Goal: Task Accomplishment & Management: Manage account settings

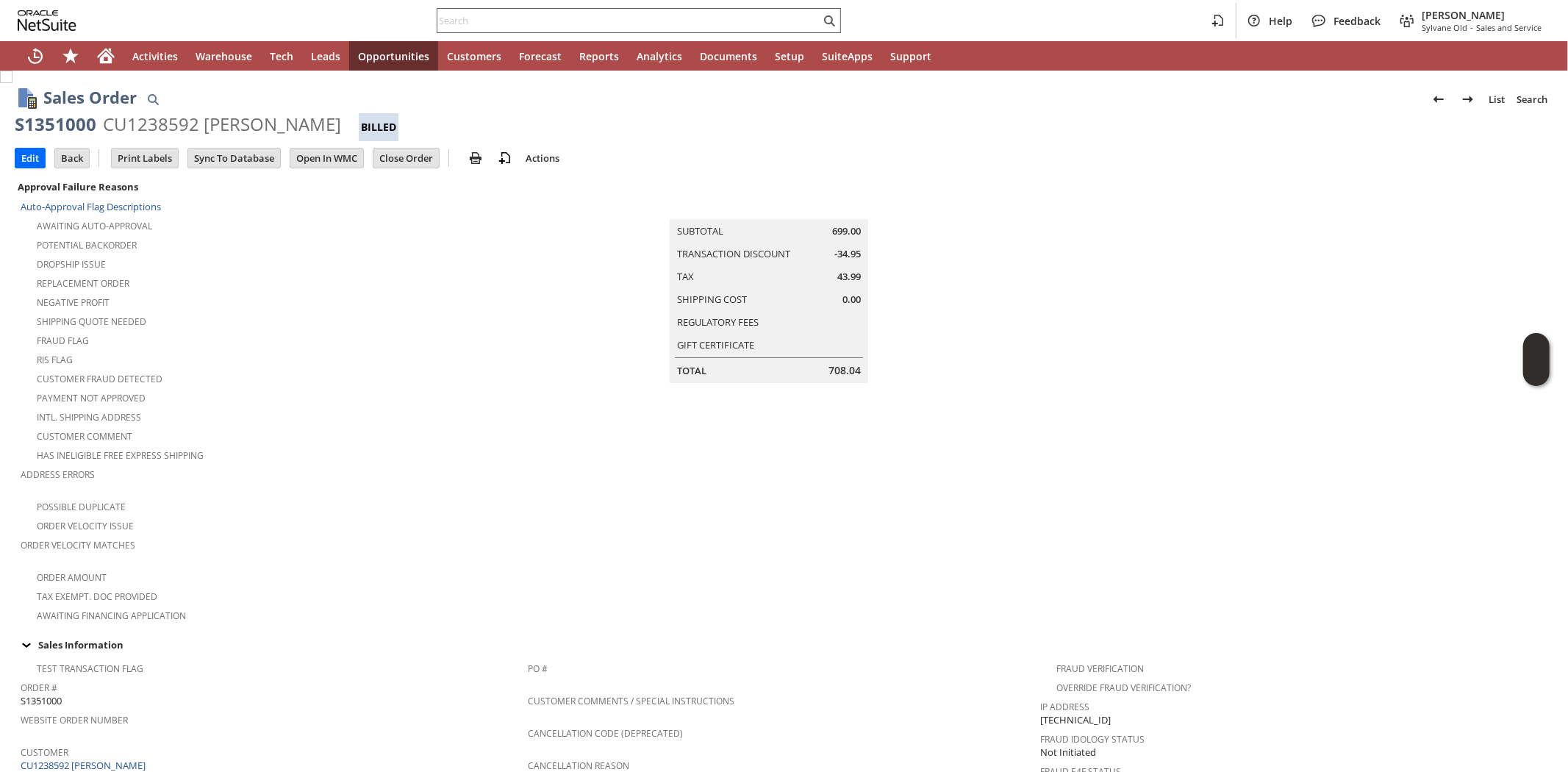
scroll to position [710, 0]
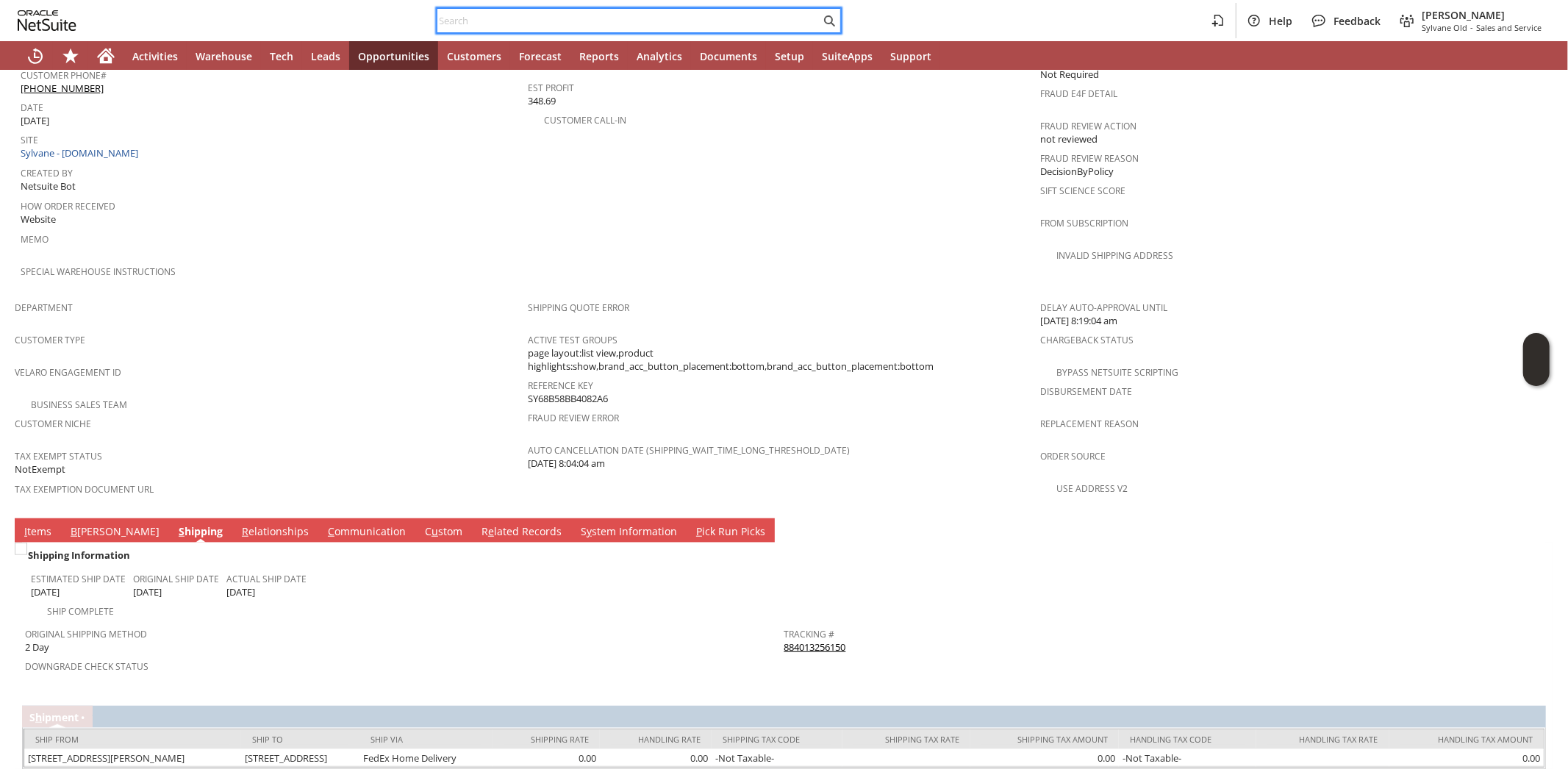
click at [450, 19] on input "text" at bounding box center [629, 20] width 383 height 18
paste input "5155357133"
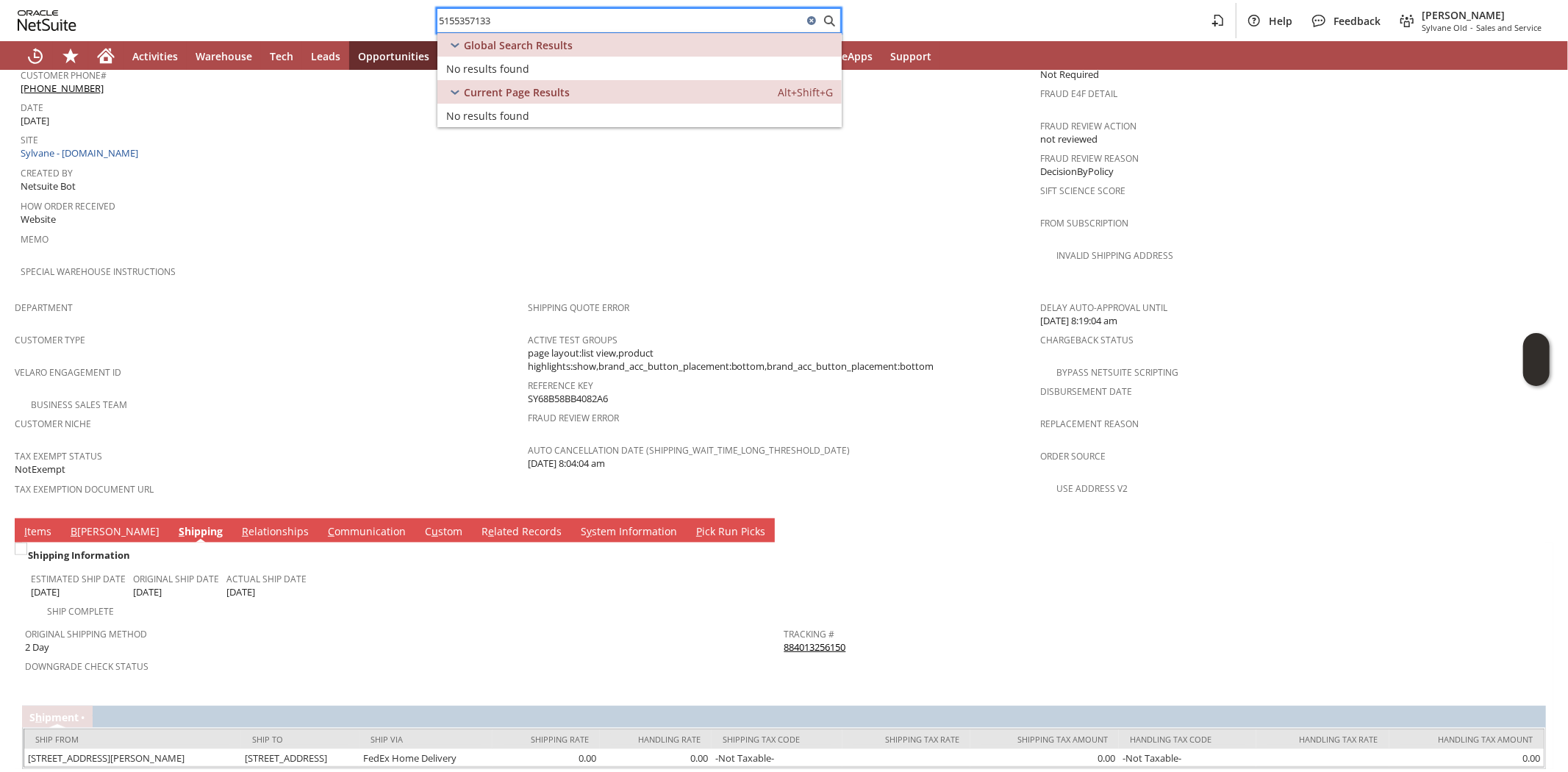
click at [527, 19] on input "5155357133" at bounding box center [620, 20] width 365 height 18
type input "gary jaehnel"
click at [545, 67] on span "CU1236347 [PERSON_NAME]" at bounding box center [569, 68] width 143 height 14
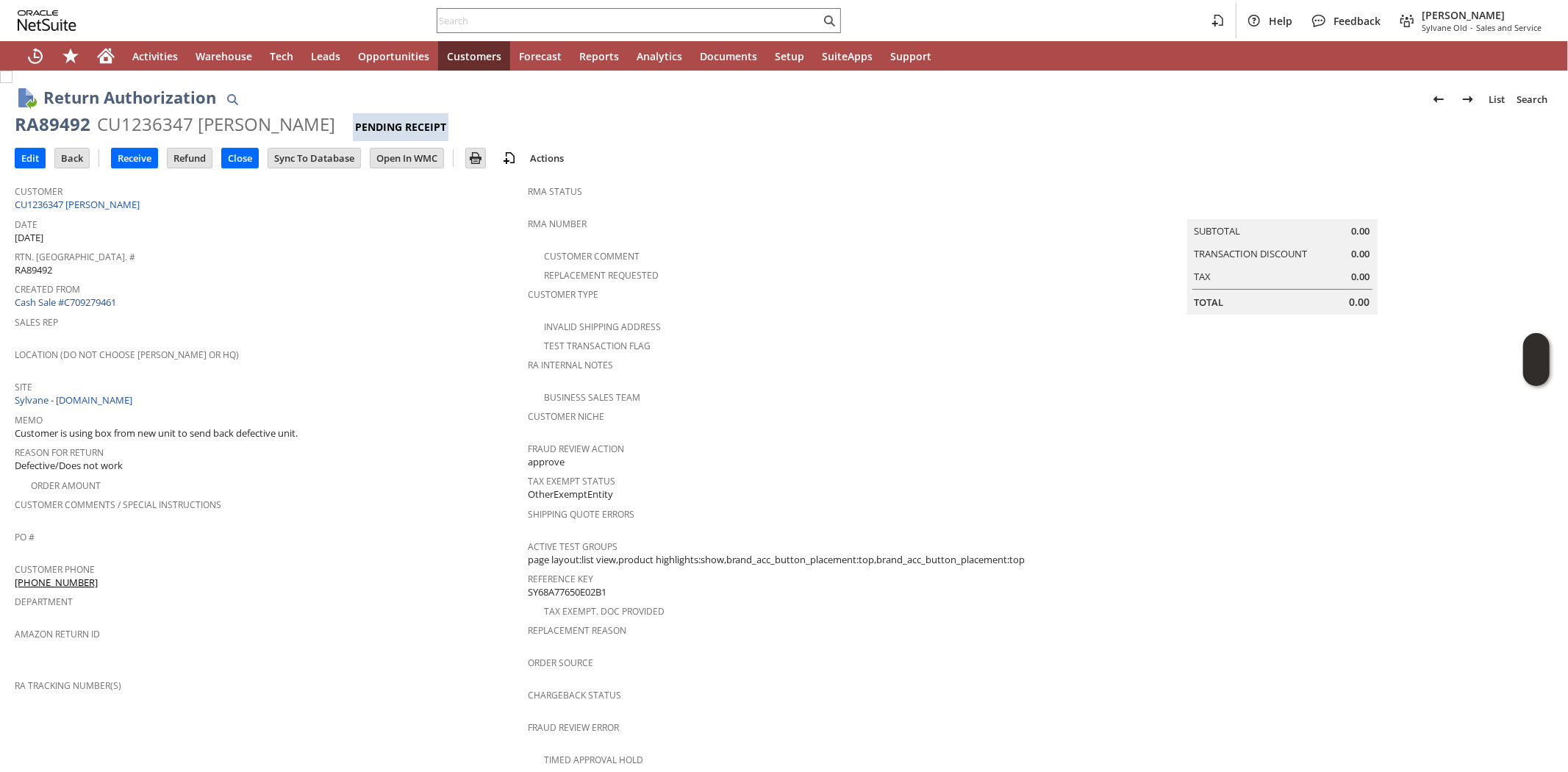
click at [364, 562] on div "Customer Phone (515) 432-4249" at bounding box center [267, 574] width 506 height 31
click at [69, 156] on input "Back" at bounding box center [72, 158] width 34 height 19
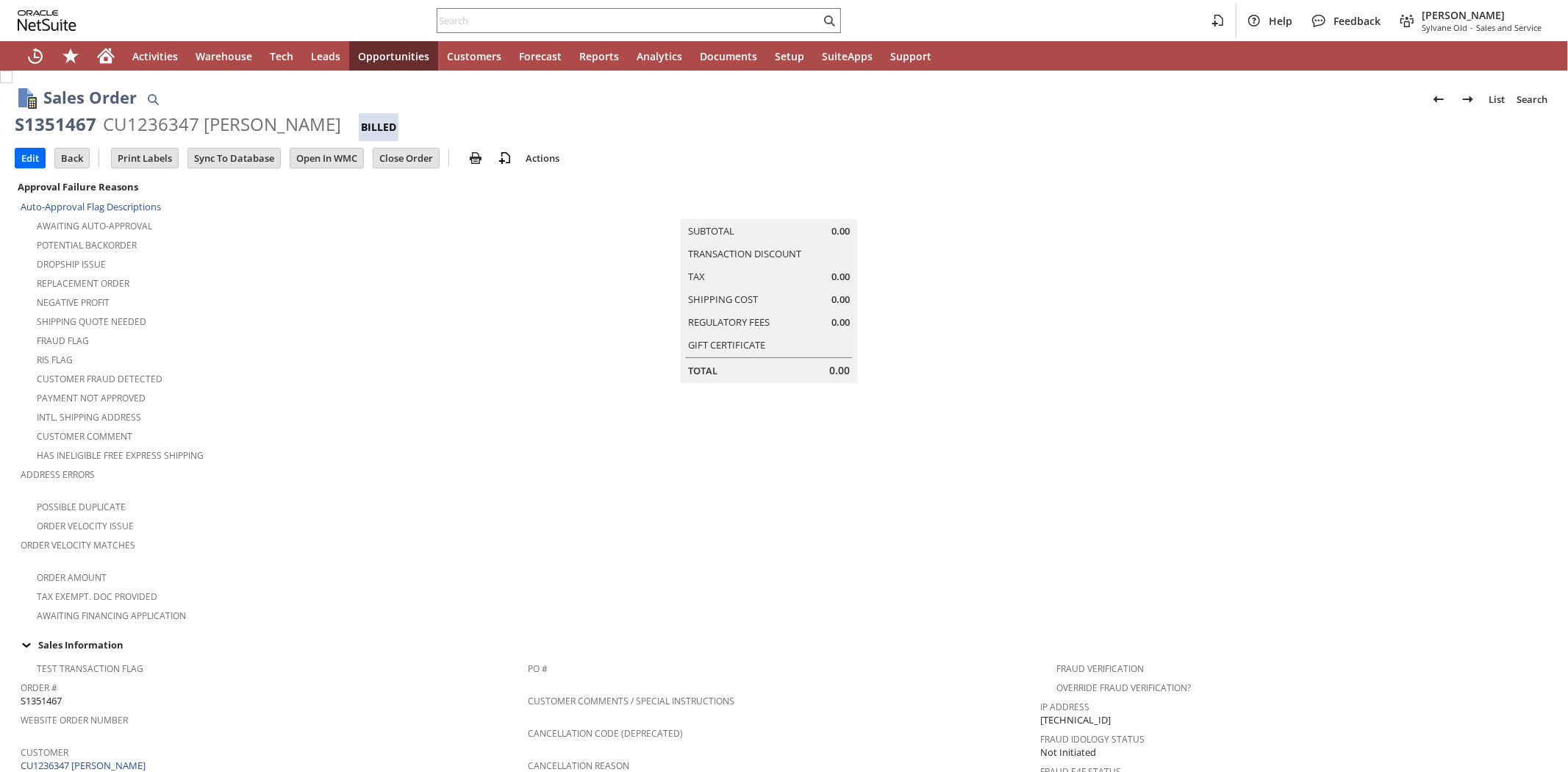
scroll to position [673, 0]
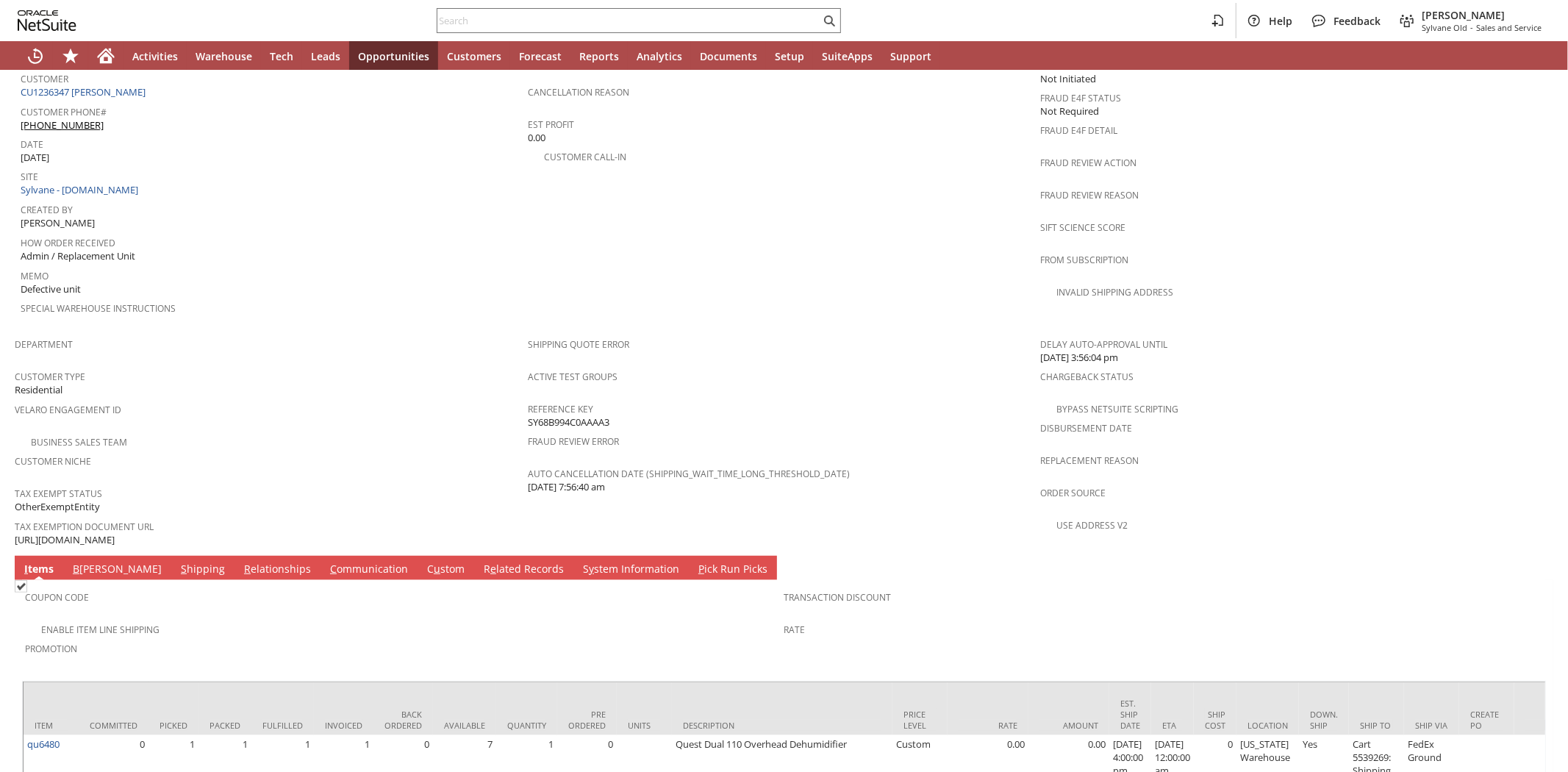
click at [181, 562] on span "S" at bounding box center [184, 569] width 6 height 14
click at [177, 562] on link "S hipping" at bounding box center [203, 569] width 51 height 16
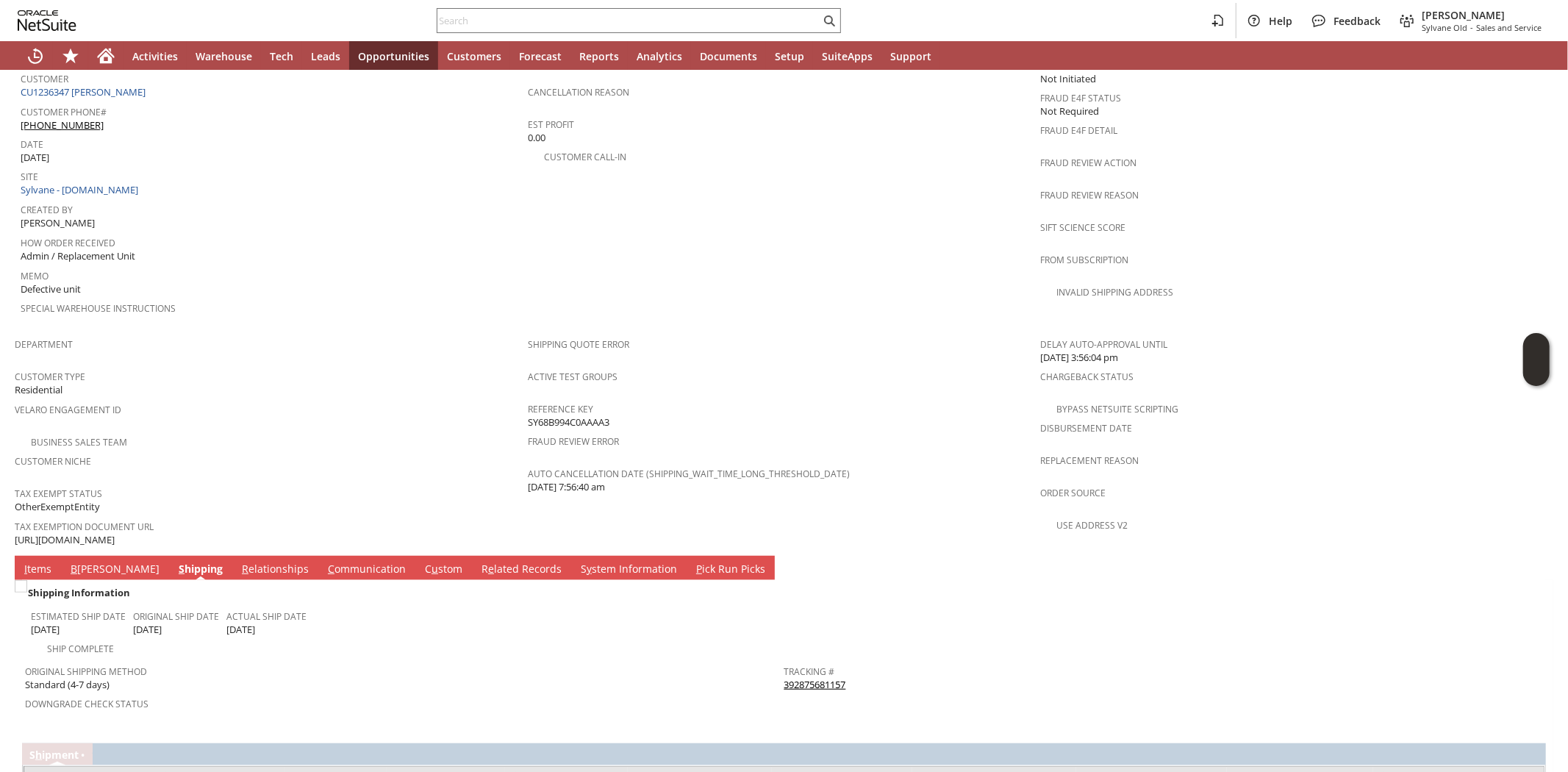
click at [785, 677] on link "392875681157" at bounding box center [815, 683] width 61 height 13
click at [298, 366] on div "Customer Type Residential" at bounding box center [267, 381] width 506 height 32
click at [274, 297] on div "Special Warehouse Instructions" at bounding box center [270, 313] width 500 height 31
click at [453, 297] on div "Special Warehouse Instructions" at bounding box center [270, 313] width 500 height 31
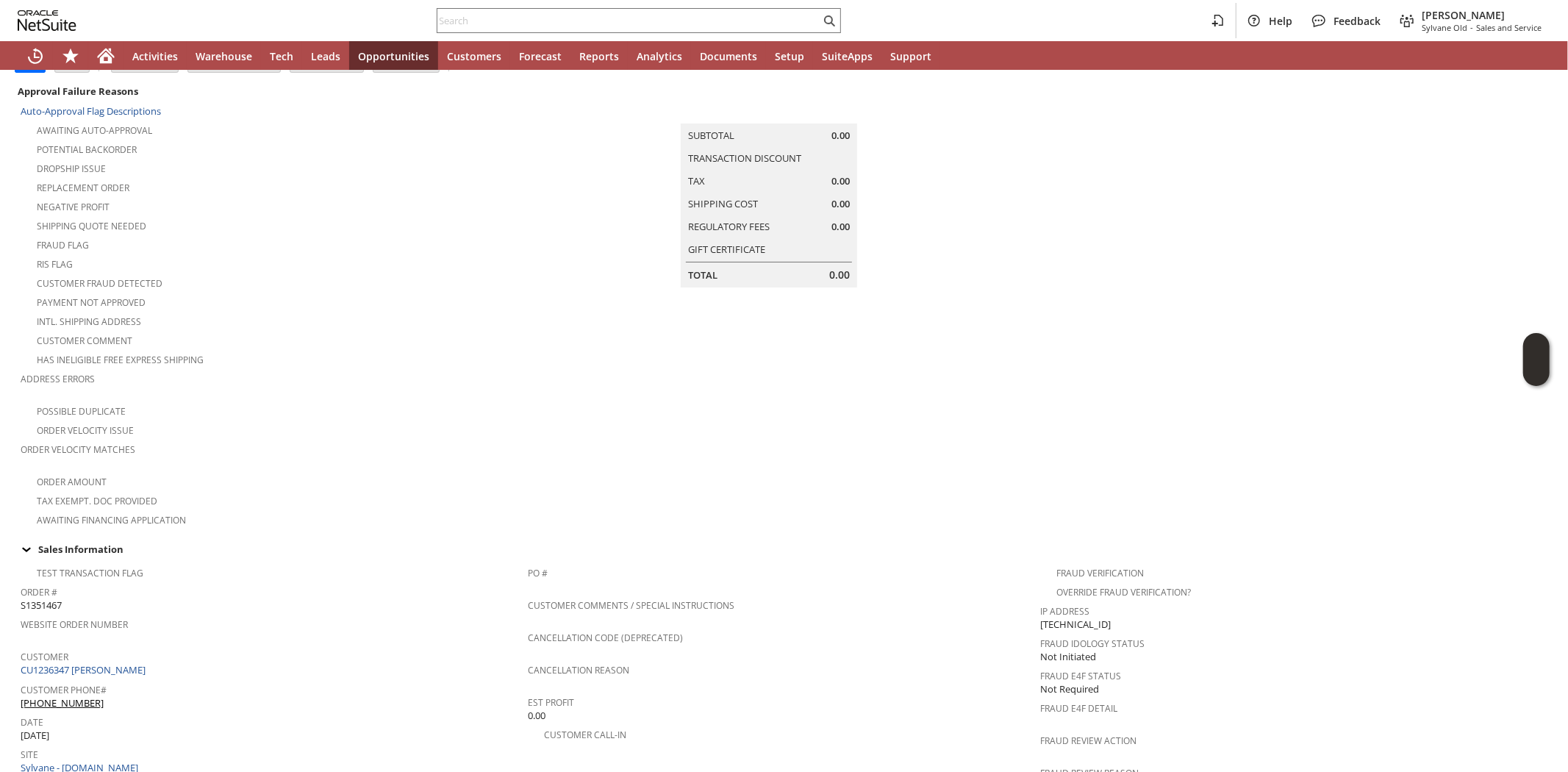
scroll to position [0, 0]
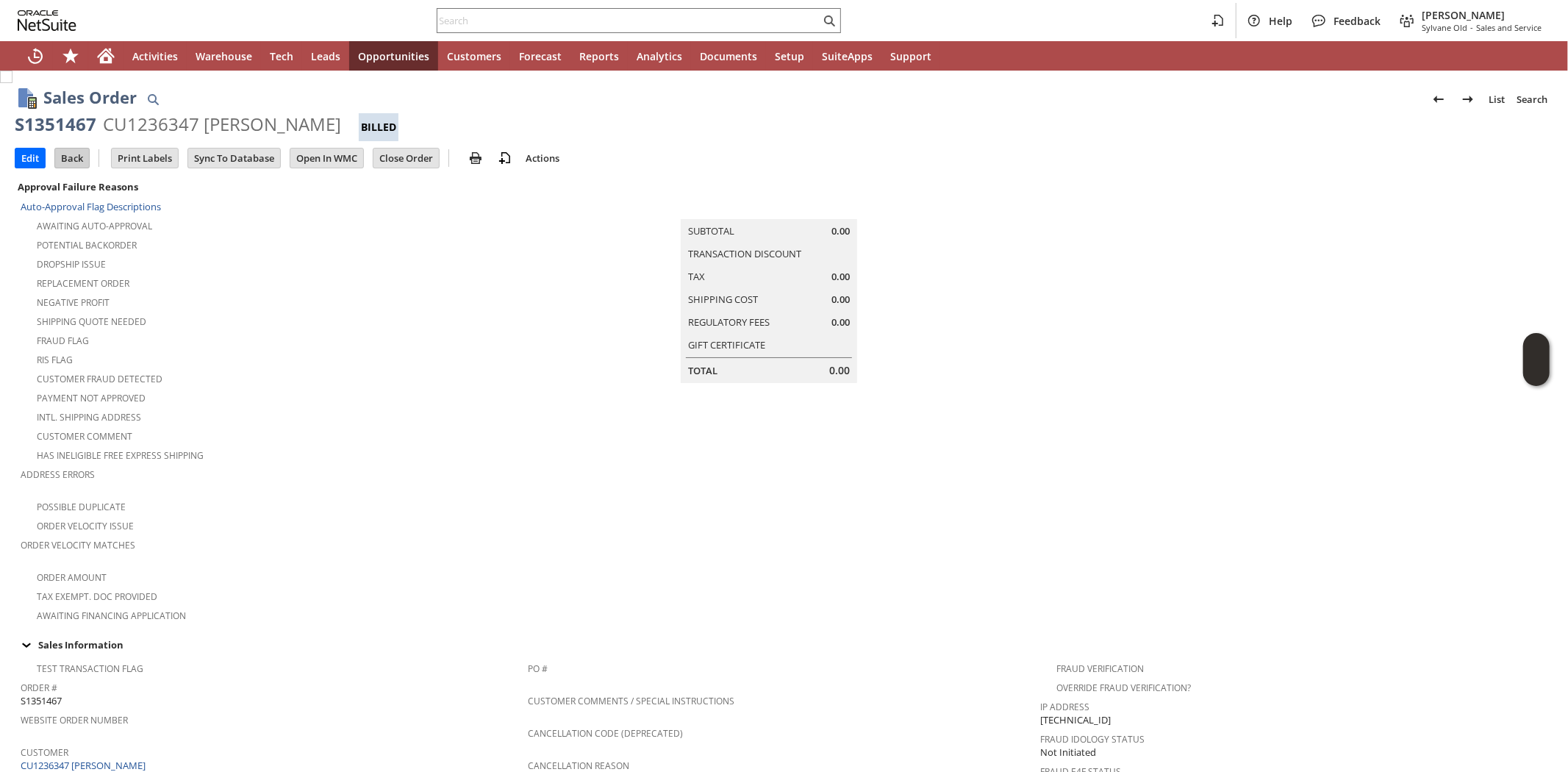
click at [68, 158] on input "Back" at bounding box center [72, 158] width 34 height 19
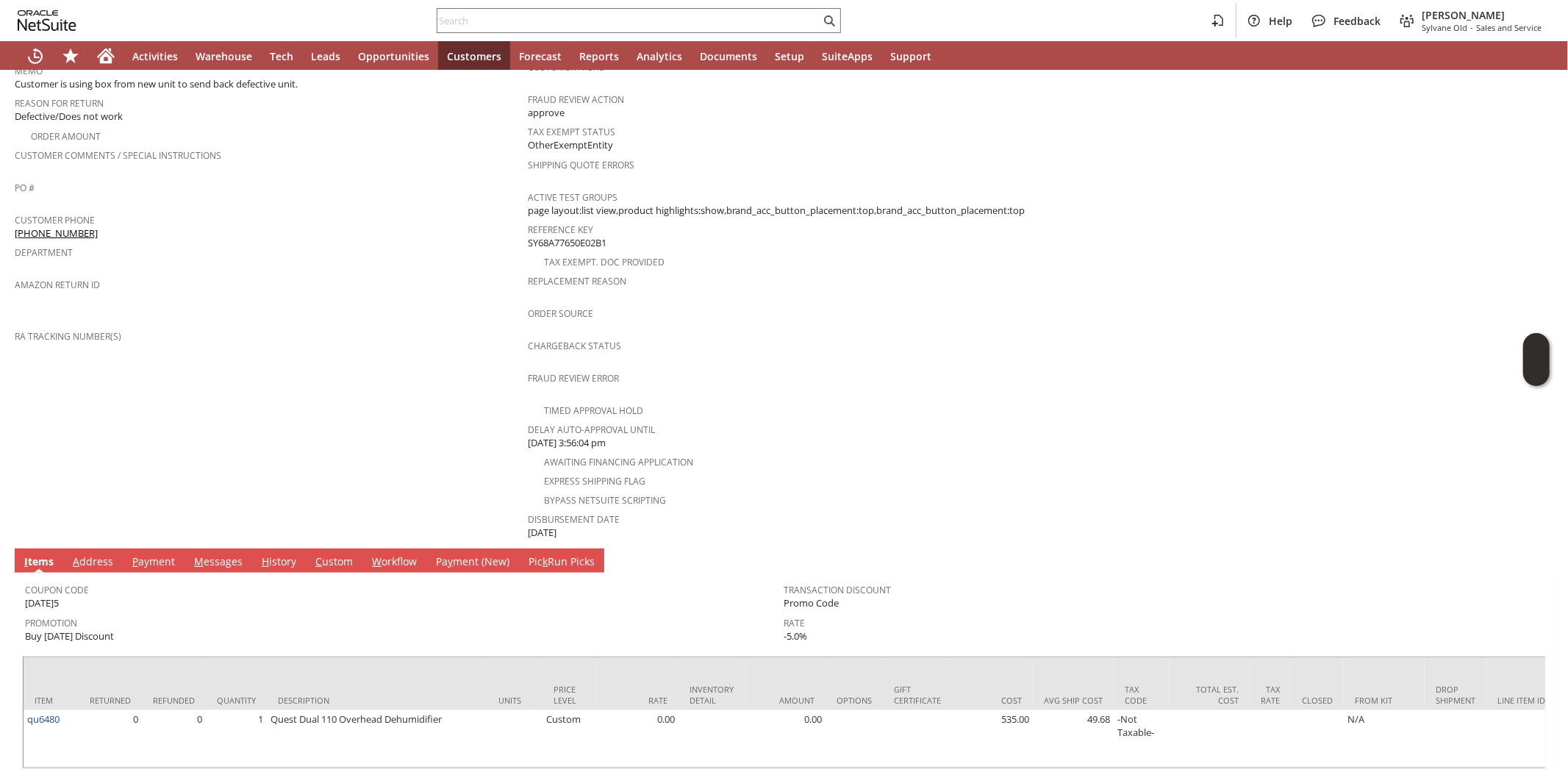
scroll to position [380, 0]
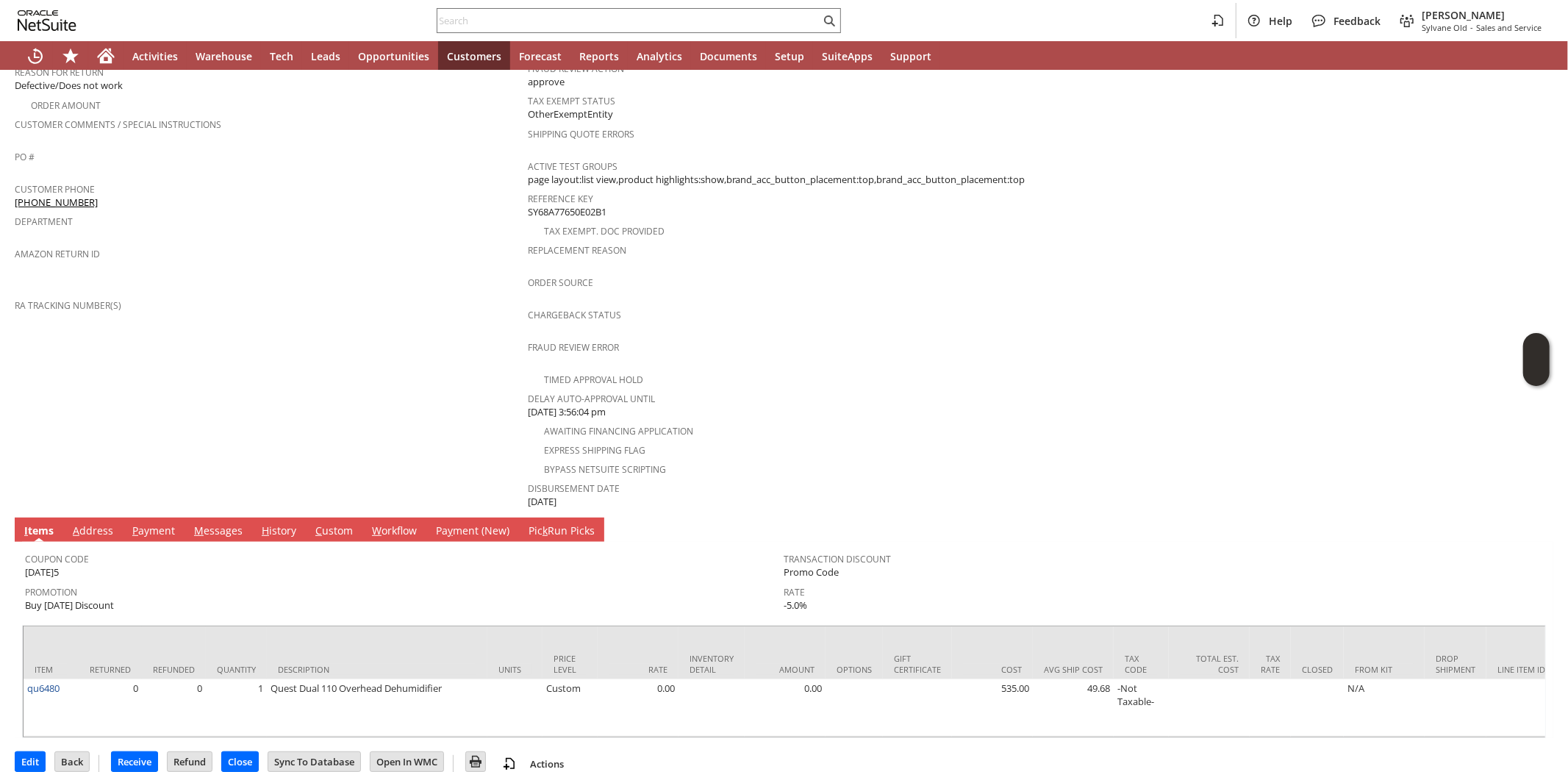
click at [99, 523] on link "A ddress" at bounding box center [93, 531] width 48 height 16
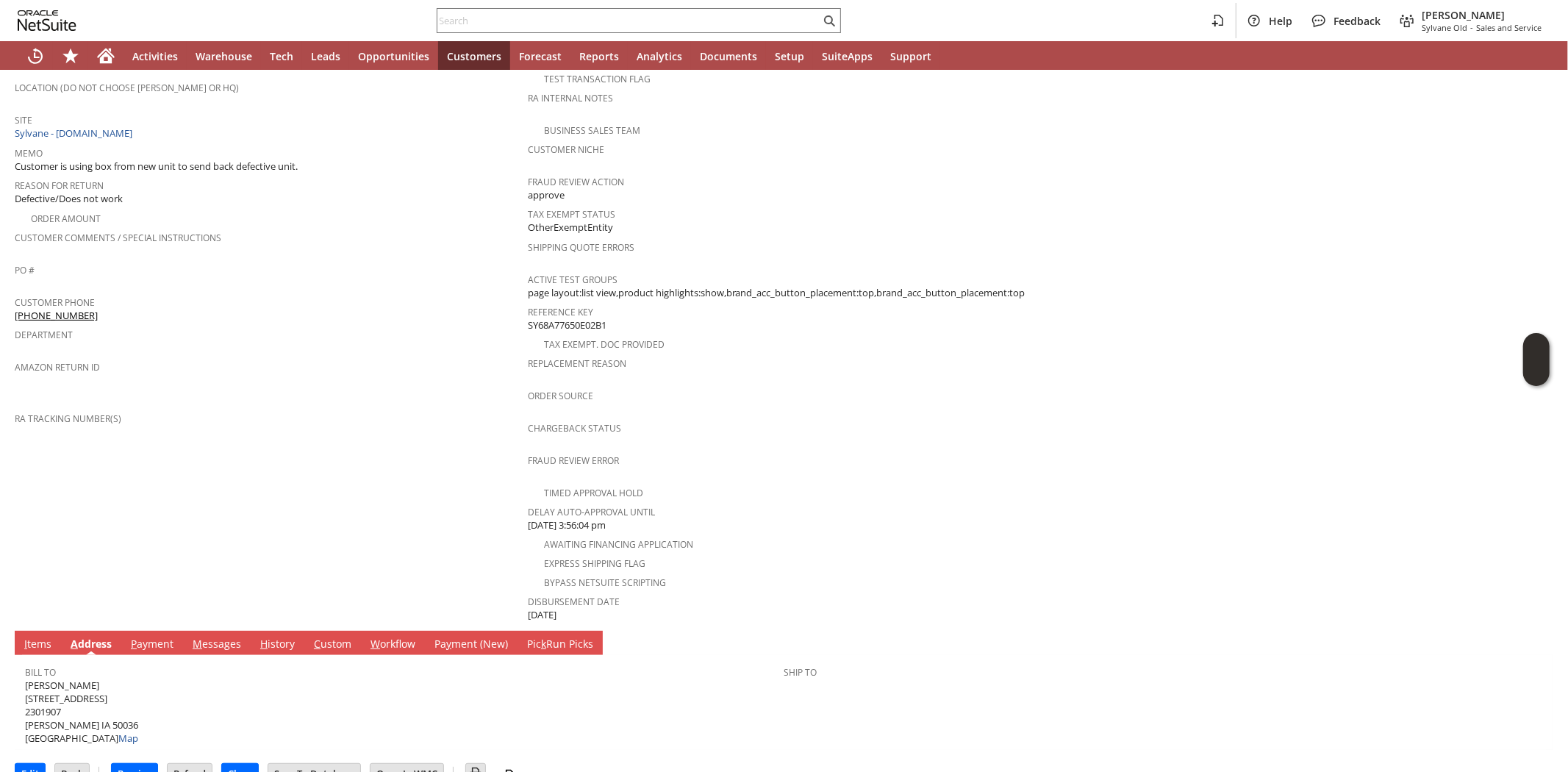
click at [67, 678] on span "Gary L Jaehnel 225 10TH ST 2301907 BOONE IA 50036 United States Map" at bounding box center [82, 711] width 113 height 67
click at [66, 678] on span "Gary L Jaehnel 225 10TH ST 2301907 BOONE IA 50036 United States Map" at bounding box center [82, 711] width 113 height 67
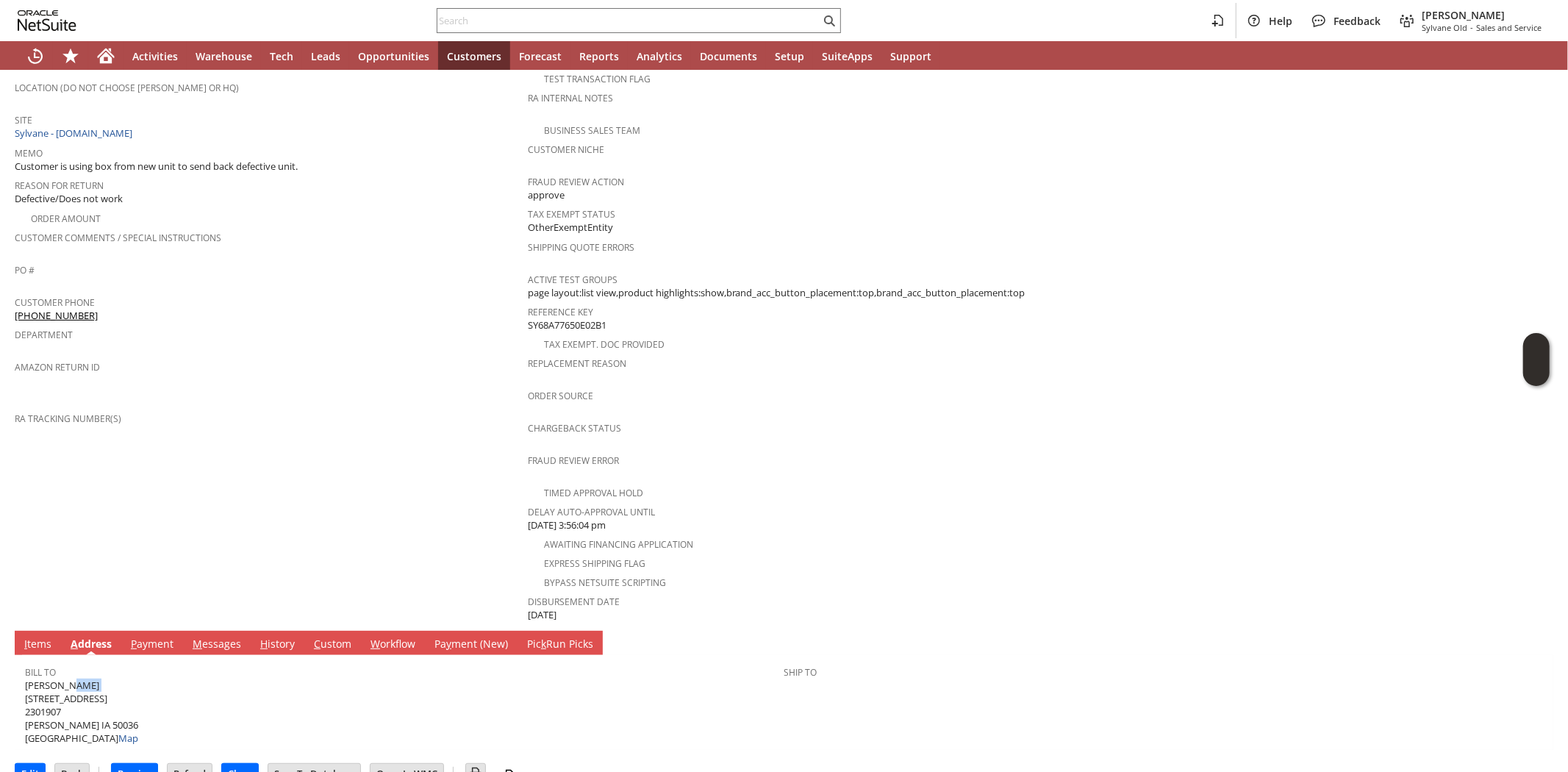
click at [66, 678] on span "[PERSON_NAME] [STREET_ADDRESS] Map" at bounding box center [82, 711] width 113 height 67
copy span "[PERSON_NAME]"
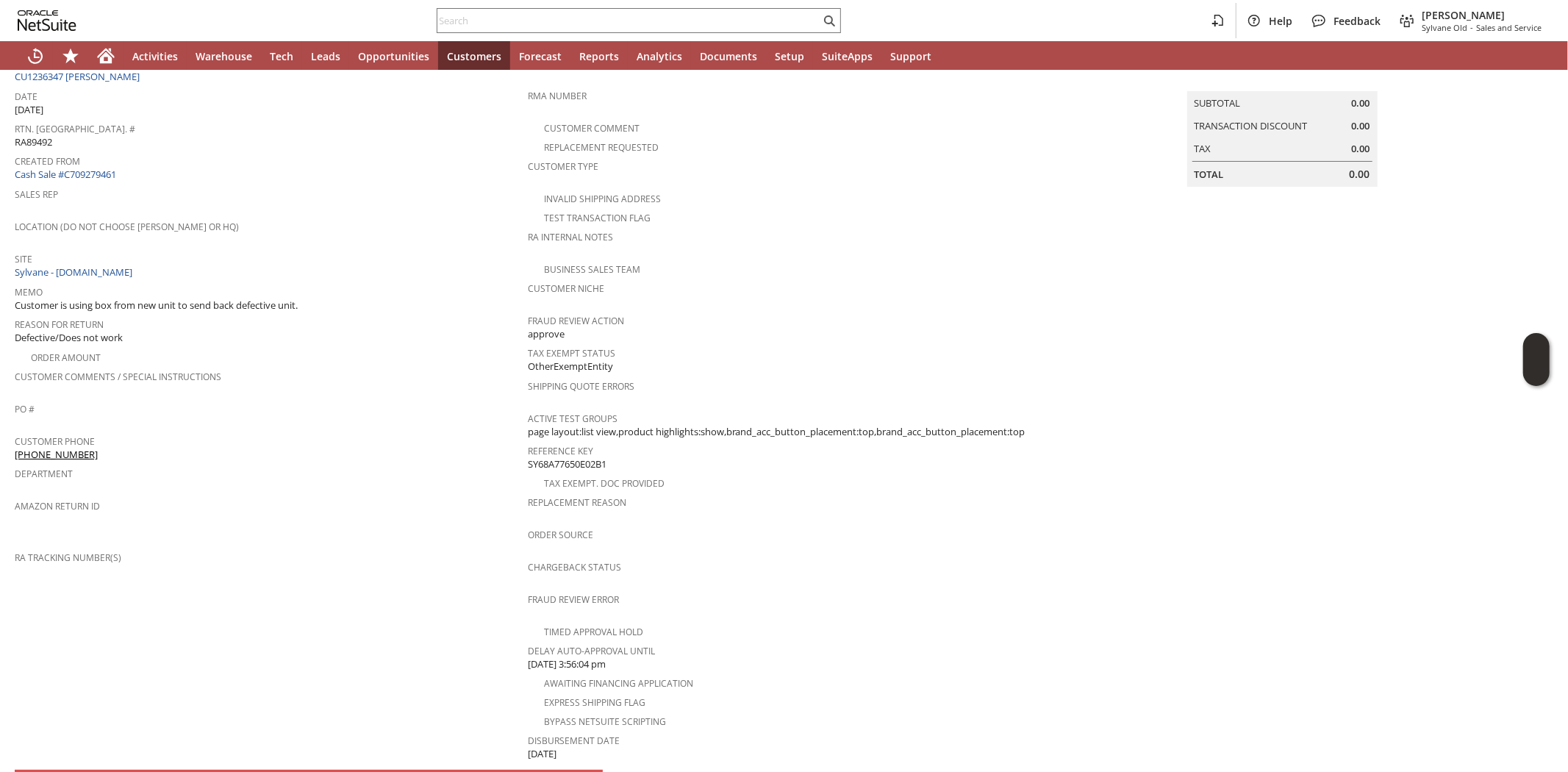
scroll to position [0, 0]
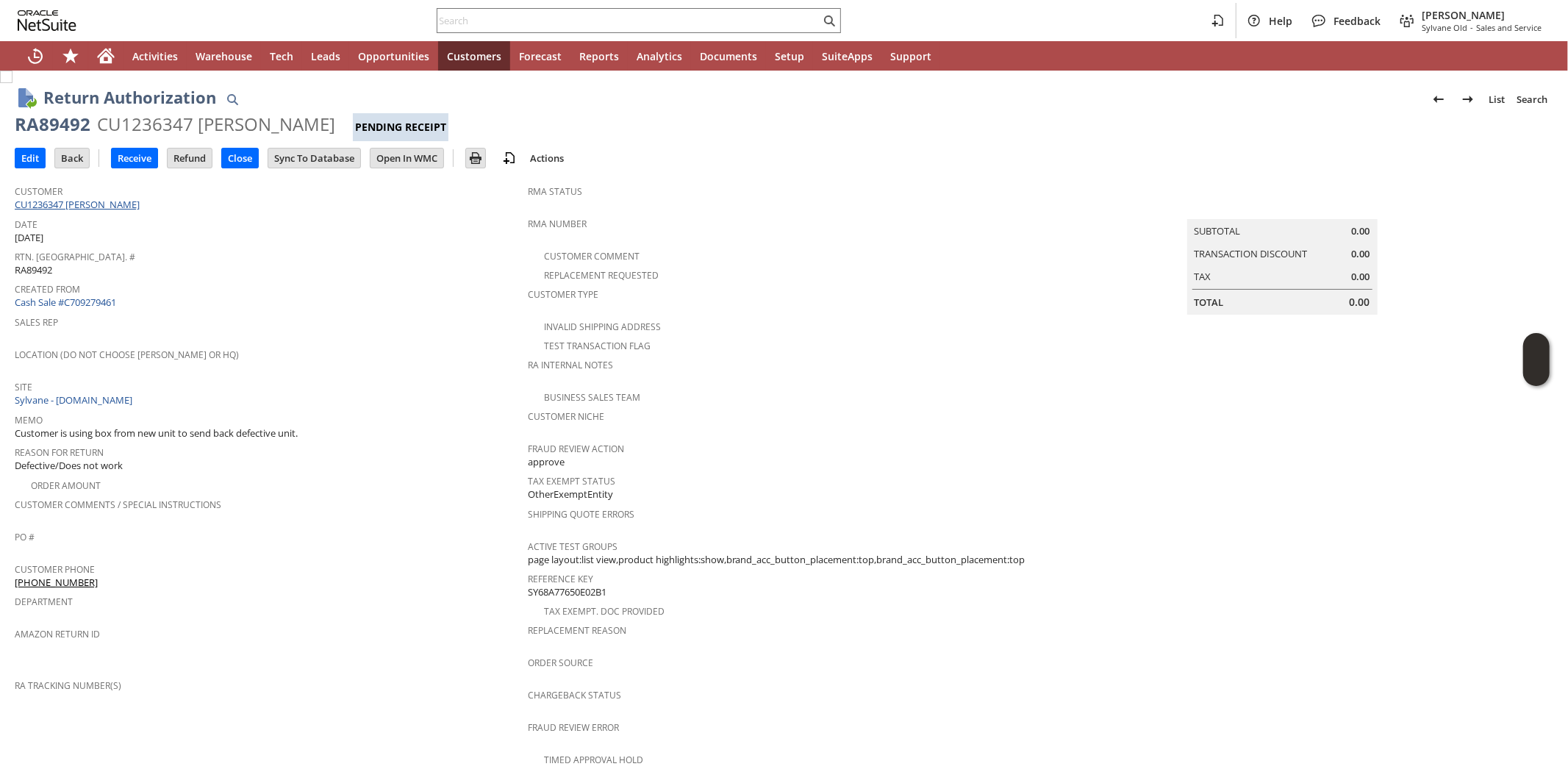
click at [76, 206] on link "CU1236347 [PERSON_NAME]" at bounding box center [79, 204] width 129 height 13
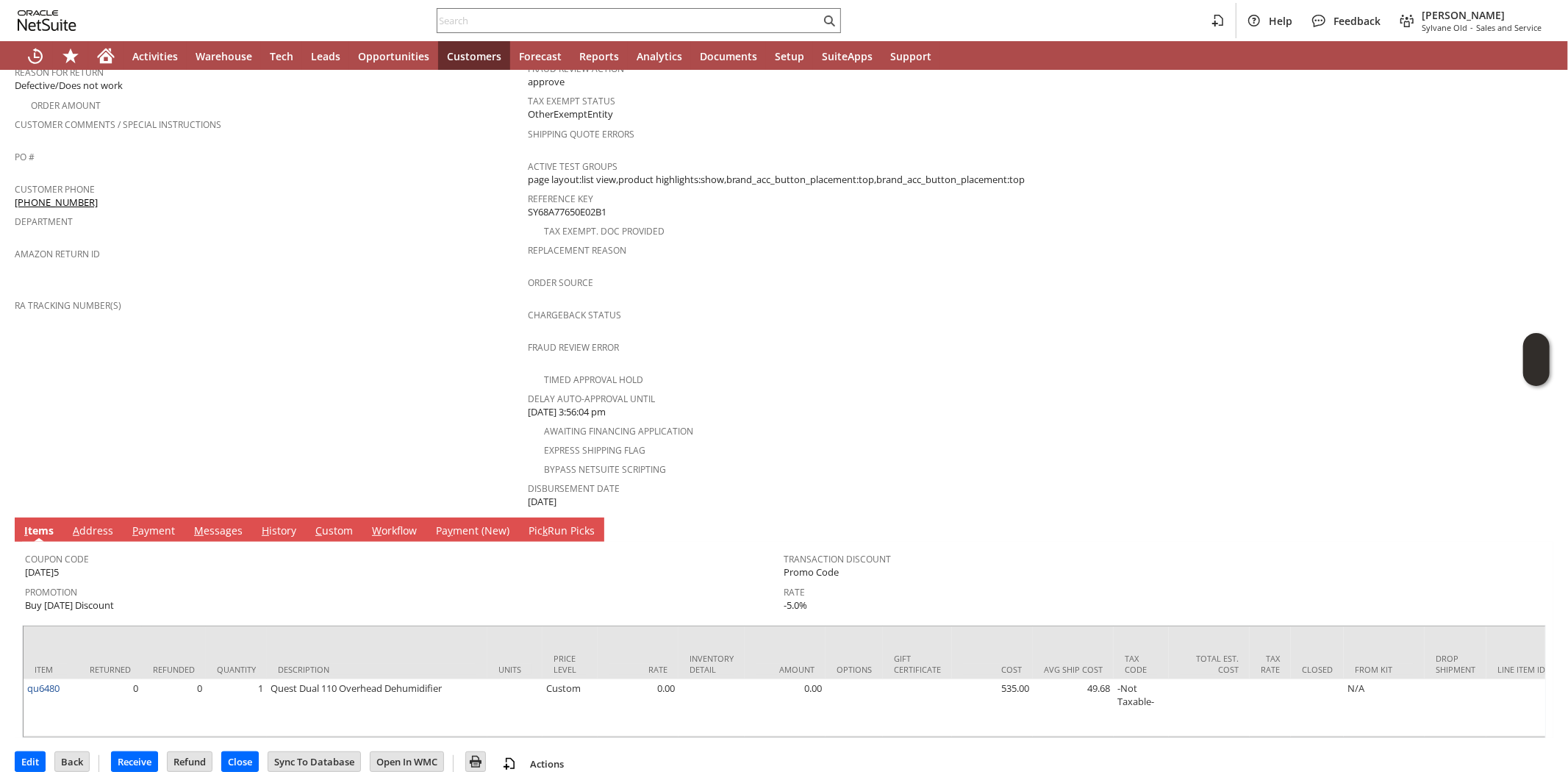
drag, startPoint x: 87, startPoint y: 493, endPoint x: 91, endPoint y: 589, distance: 96.1
click at [85, 517] on tbody "I tems A ddress P ayment M essages H istory C ustom W orkflow Pa y ment (New) P…" at bounding box center [784, 628] width 1539 height 221
click at [78, 523] on link "A ddress" at bounding box center [93, 531] width 48 height 16
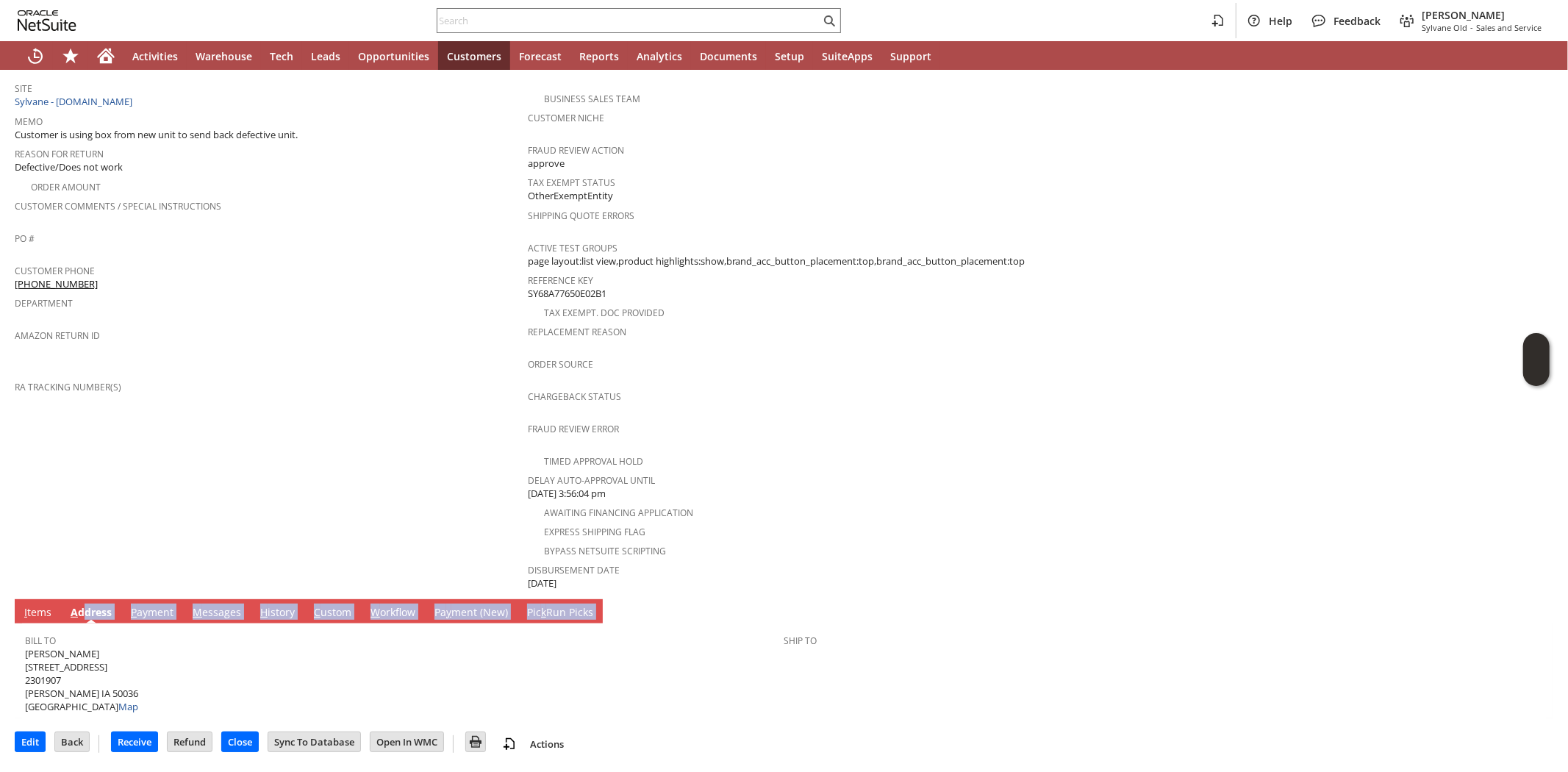
scroll to position [266, 0]
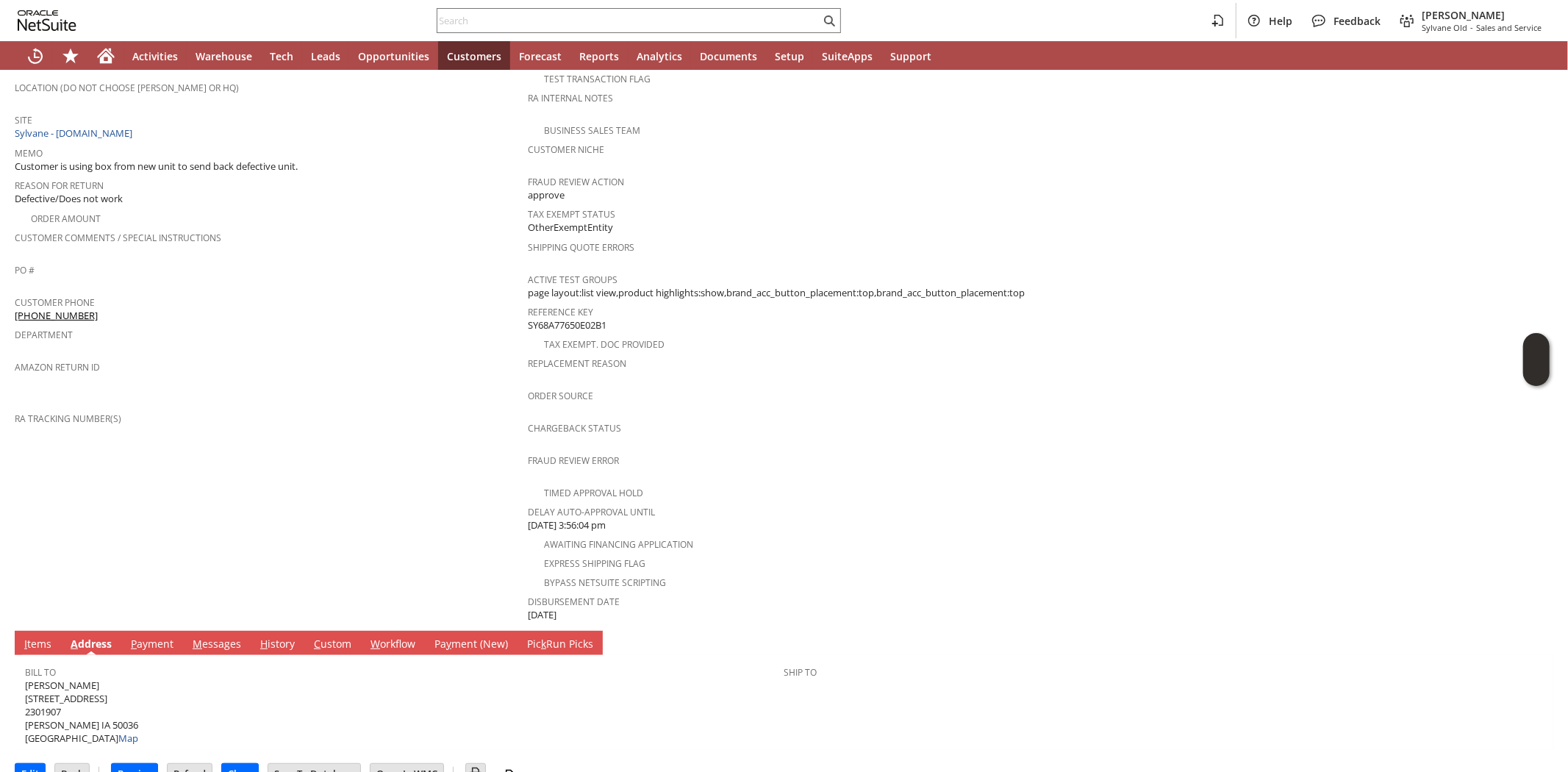
click at [54, 678] on span "Gary L Jaehnel 225 10TH ST 2301907 BOONE IA 50036 United States Map" at bounding box center [82, 711] width 113 height 67
copy span "225 10TH ST"
click at [91, 694] on span "Gary L Jaehnel 225 10TH ST 2301907 BOONE IA 50036 United States Map" at bounding box center [82, 711] width 113 height 67
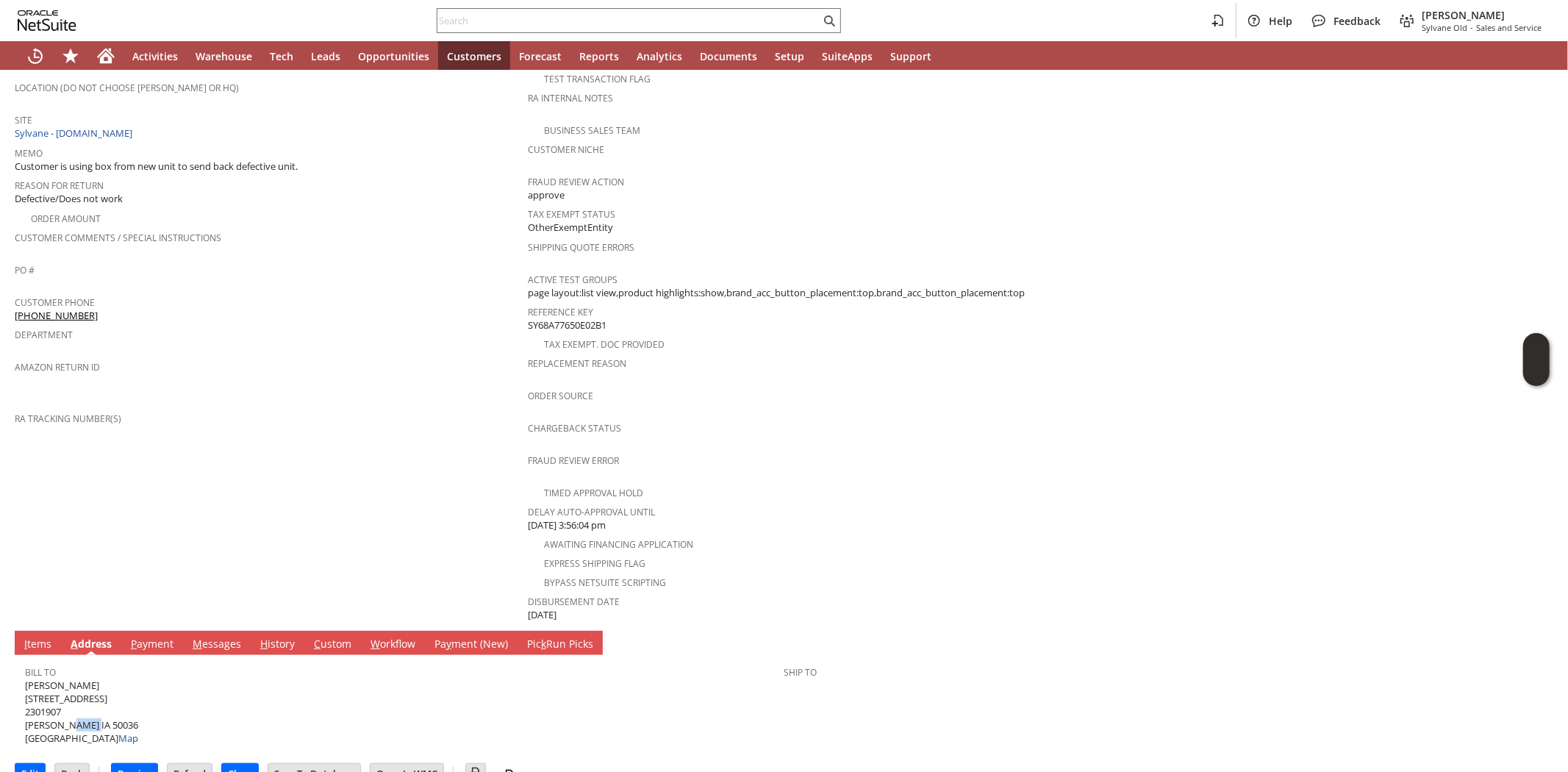
click at [91, 694] on span "Gary L Jaehnel 225 10TH ST 2301907 BOONE IA 50036 United States Map" at bounding box center [82, 711] width 113 height 67
copy span "50036"
drag, startPoint x: 89, startPoint y: 297, endPoint x: 16, endPoint y: 298, distance: 73.0
click at [16, 298] on div "Customer Phone (515) 432-4249" at bounding box center [267, 308] width 506 height 31
copy link "(515) 432-4249"
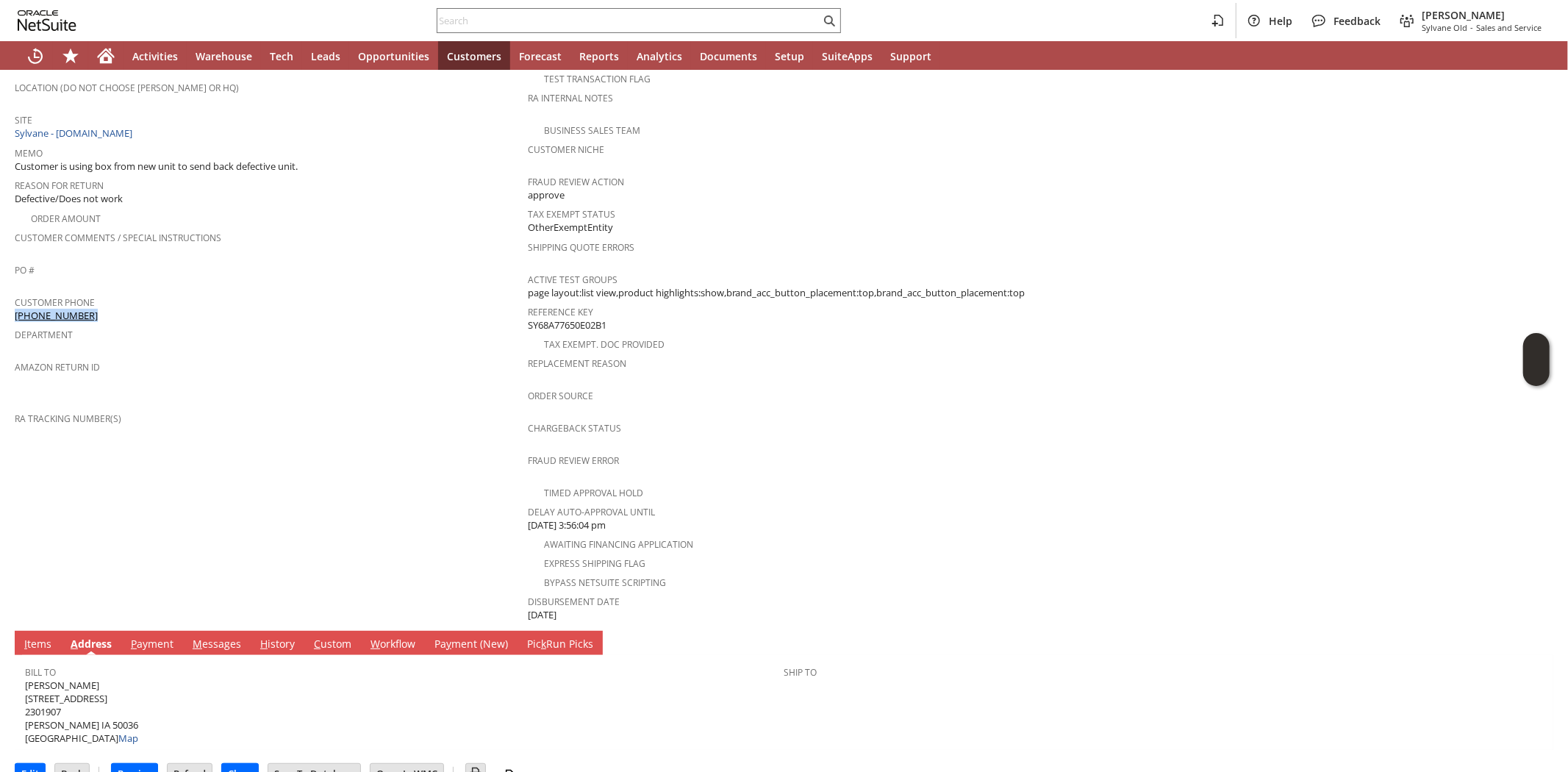
click at [30, 636] on link "I tems" at bounding box center [37, 644] width 34 height 16
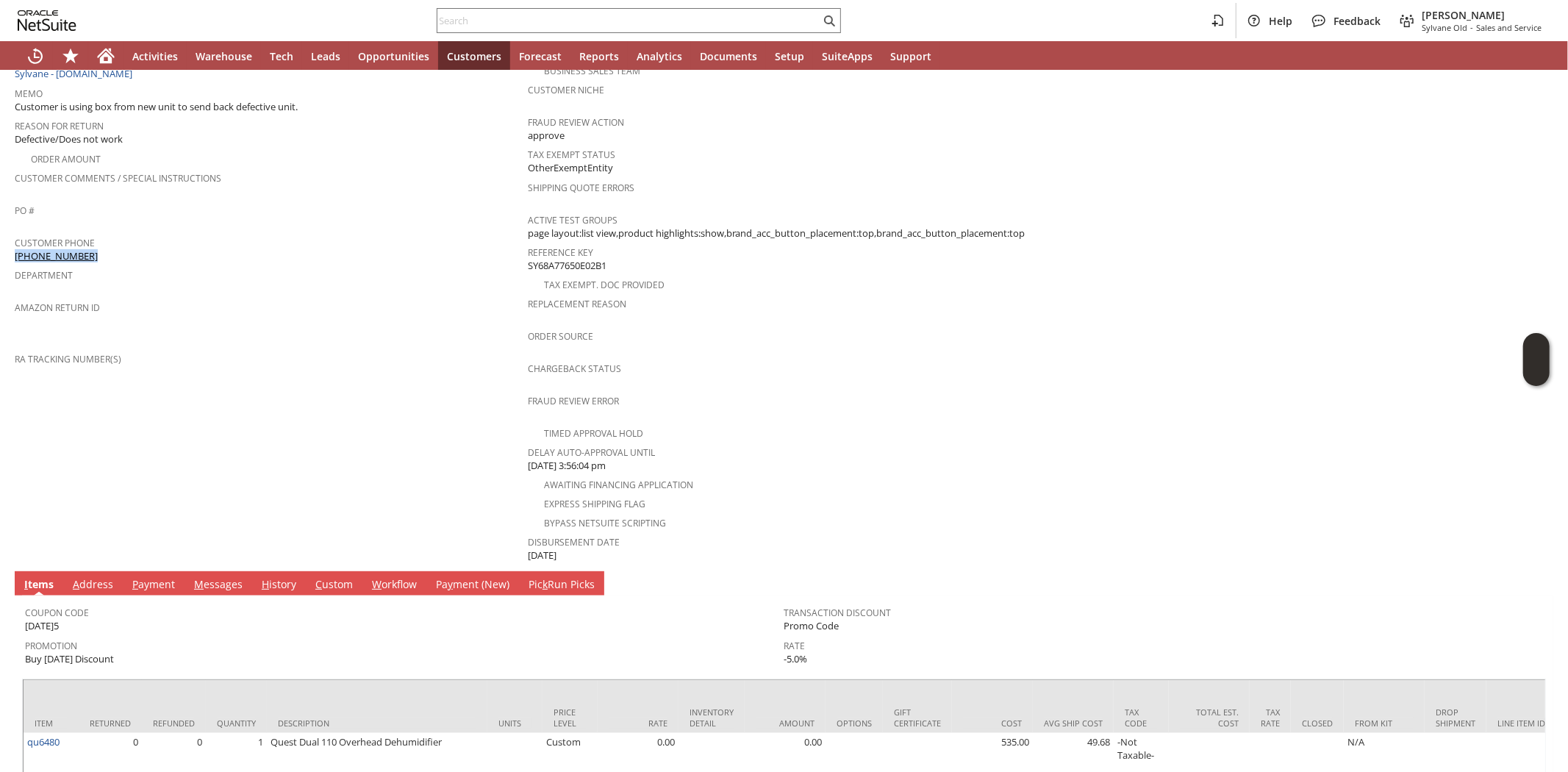
scroll to position [380, 0]
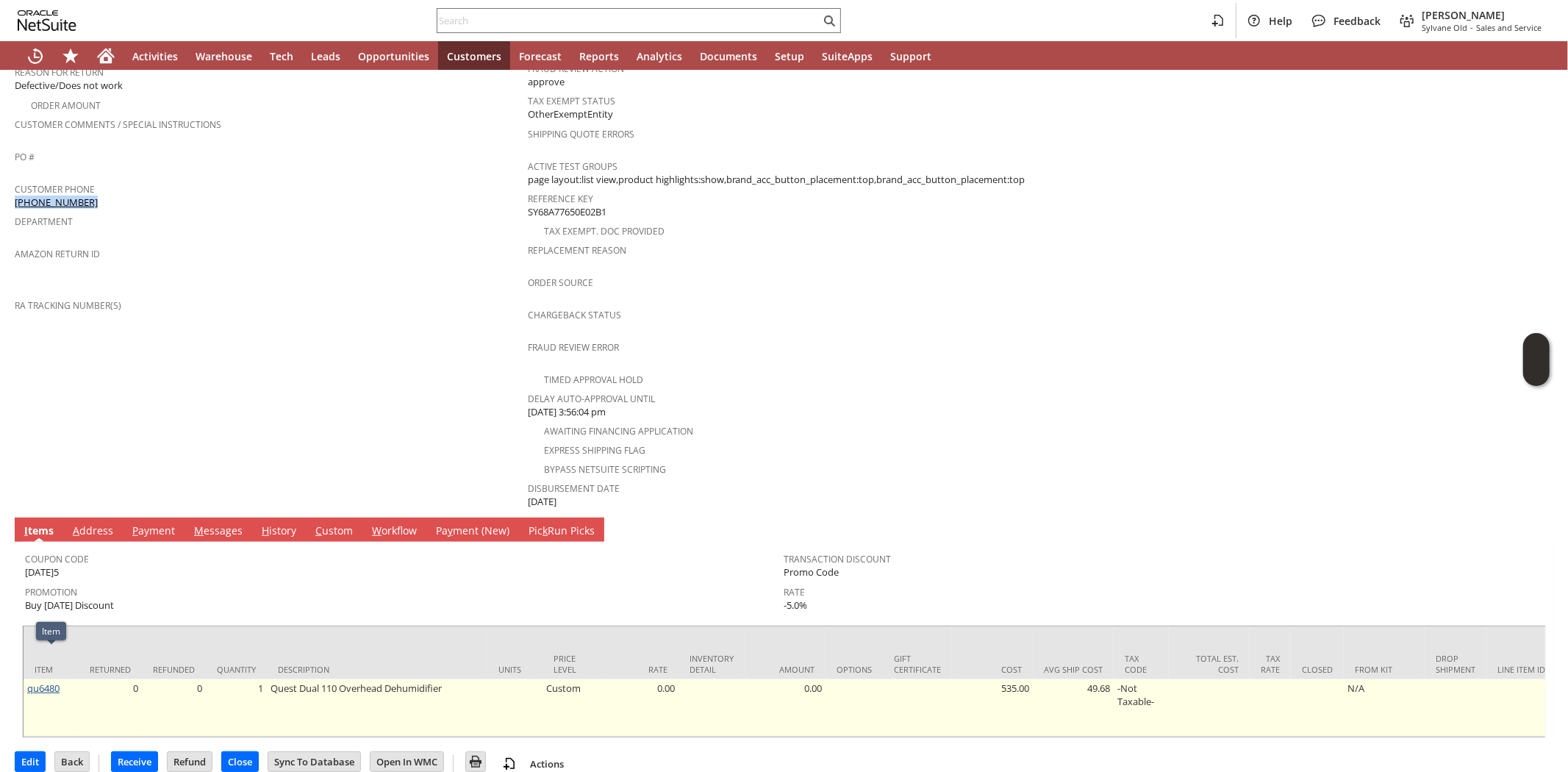
click at [42, 681] on link "qu6480" at bounding box center [44, 687] width 33 height 13
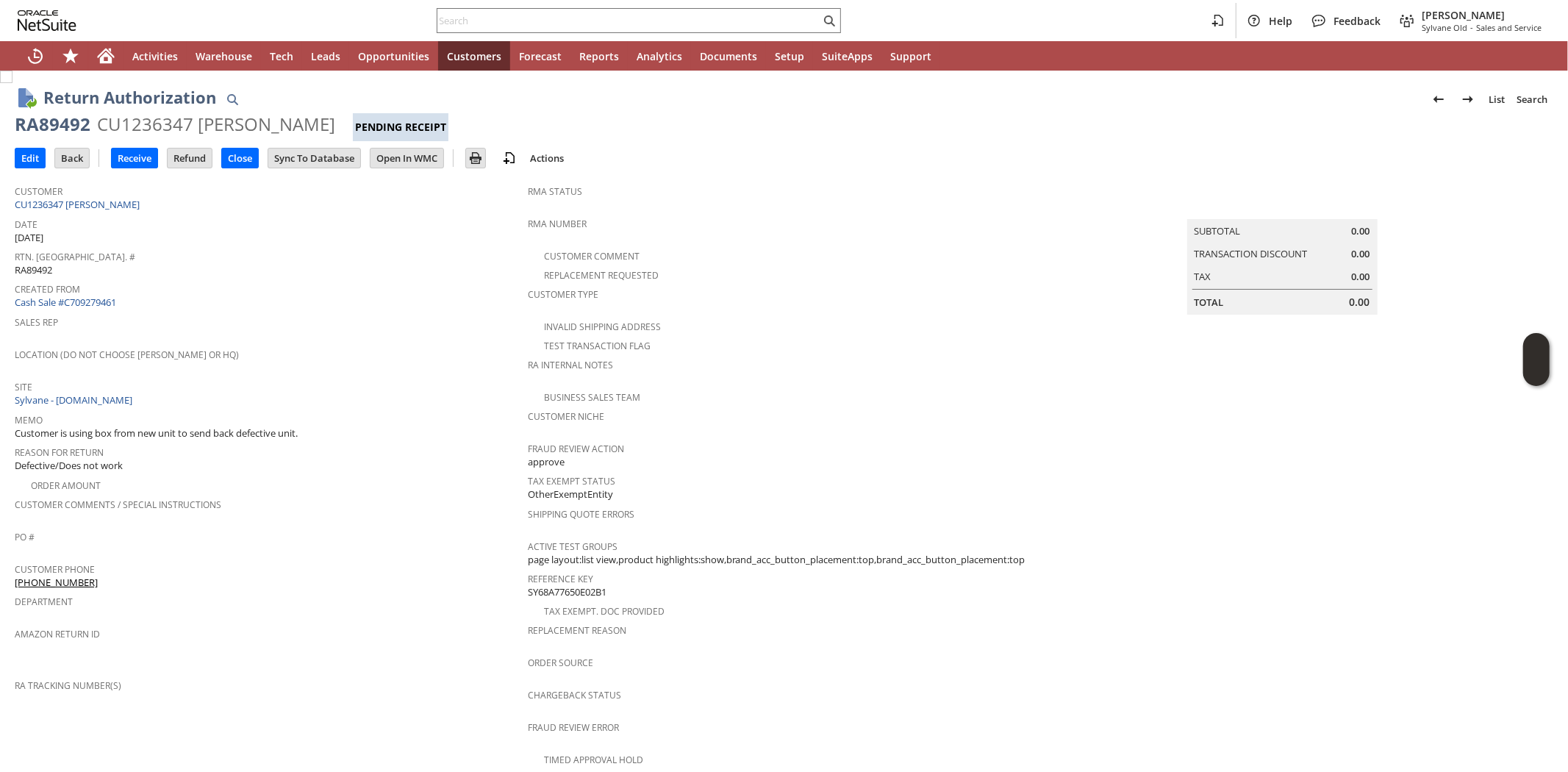
click at [59, 120] on div "RA89492" at bounding box center [52, 124] width 75 height 23
copy div "RA89492"
click at [27, 158] on input "Edit" at bounding box center [30, 158] width 30 height 19
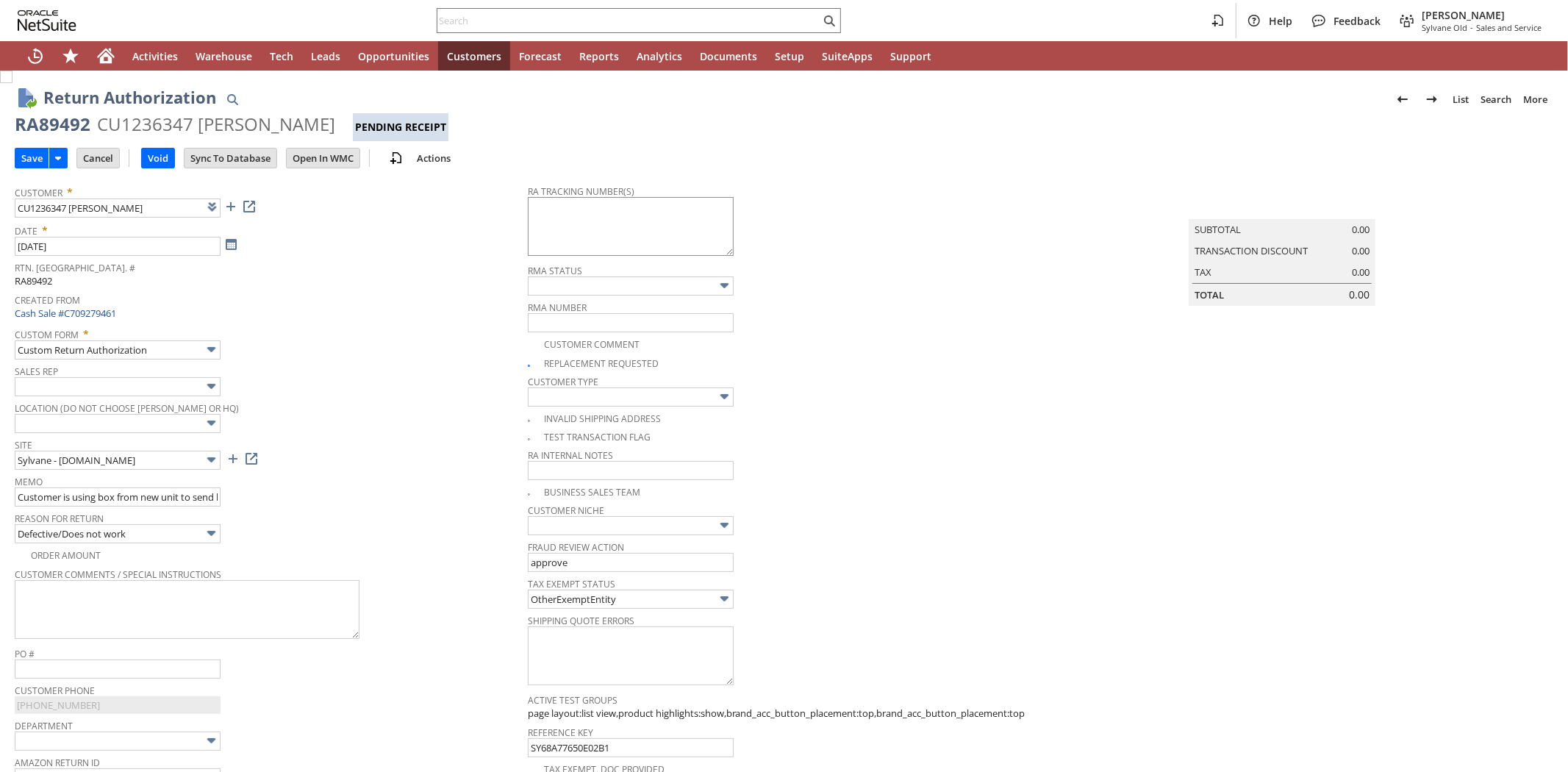
type input "Add"
type input "Copy Previous"
click at [604, 207] on textarea at bounding box center [630, 227] width 206 height 59
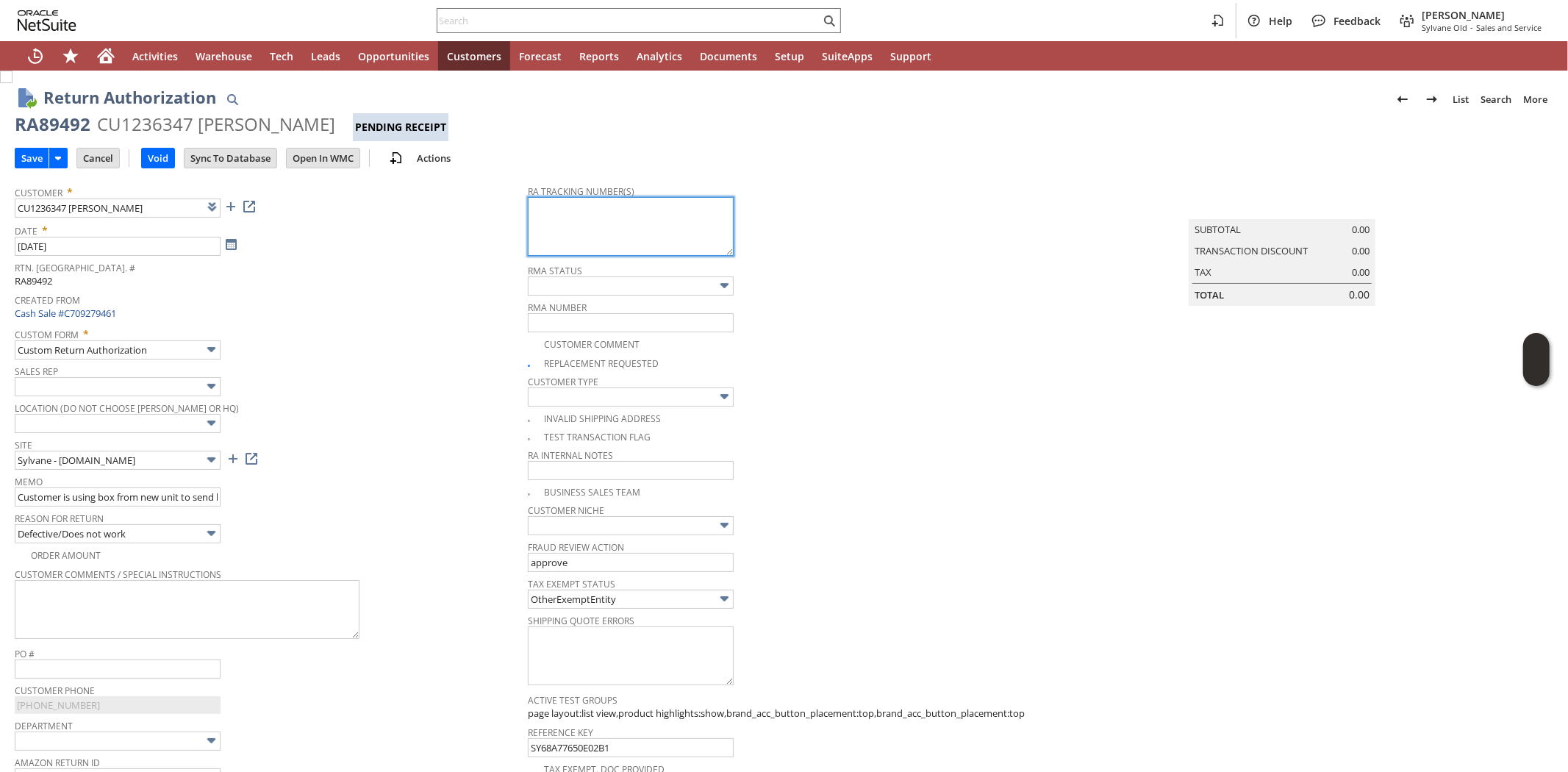
paste textarea "997050300689129"
type textarea "997050300689129 09/16 10-3p"
click at [423, 268] on span "Rtn. Auth. #" at bounding box center [267, 266] width 506 height 17
click at [40, 155] on input "Save" at bounding box center [32, 158] width 33 height 19
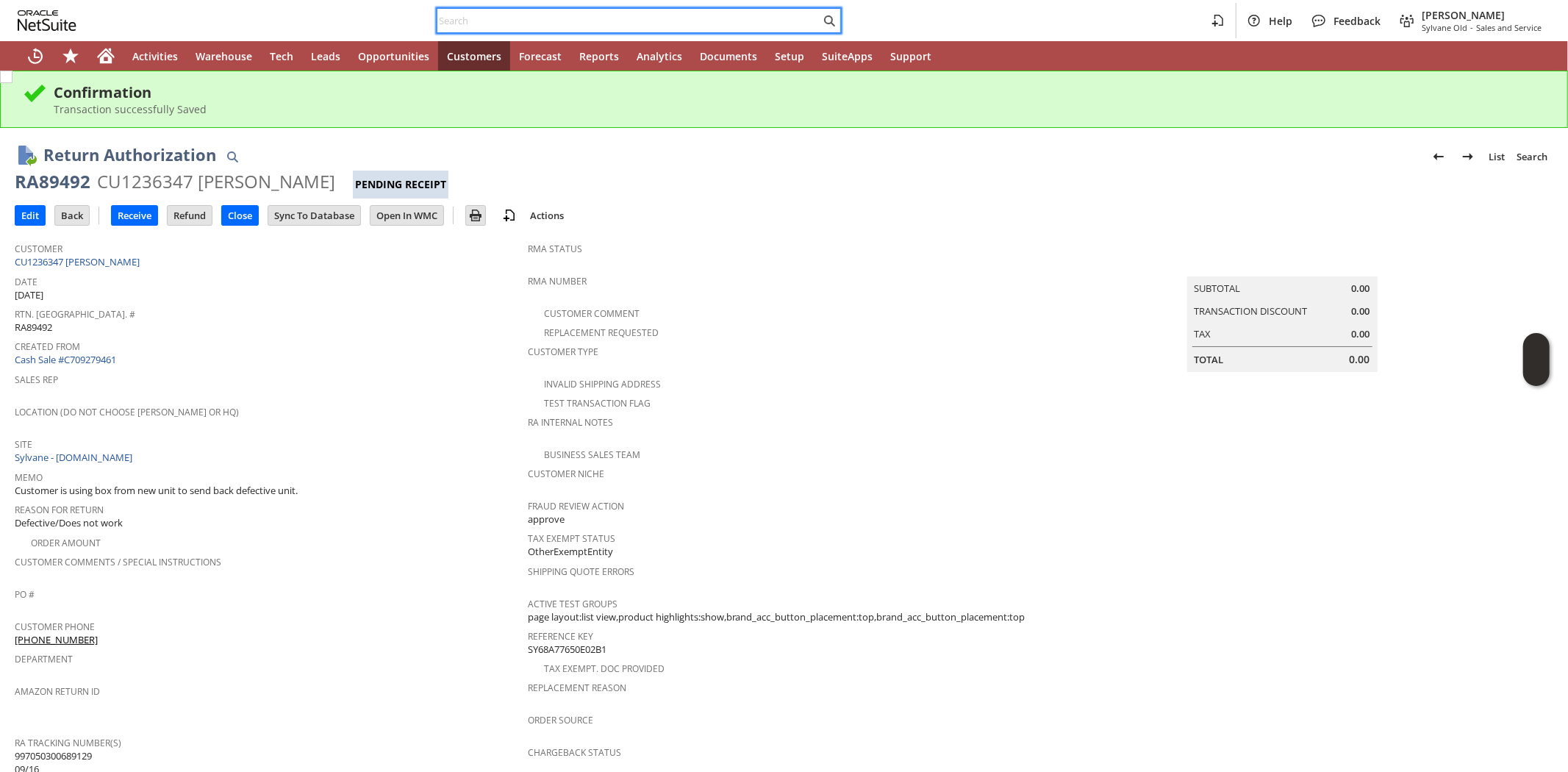
click at [490, 25] on input "text" at bounding box center [629, 20] width 383 height 18
paste input "6513418854"
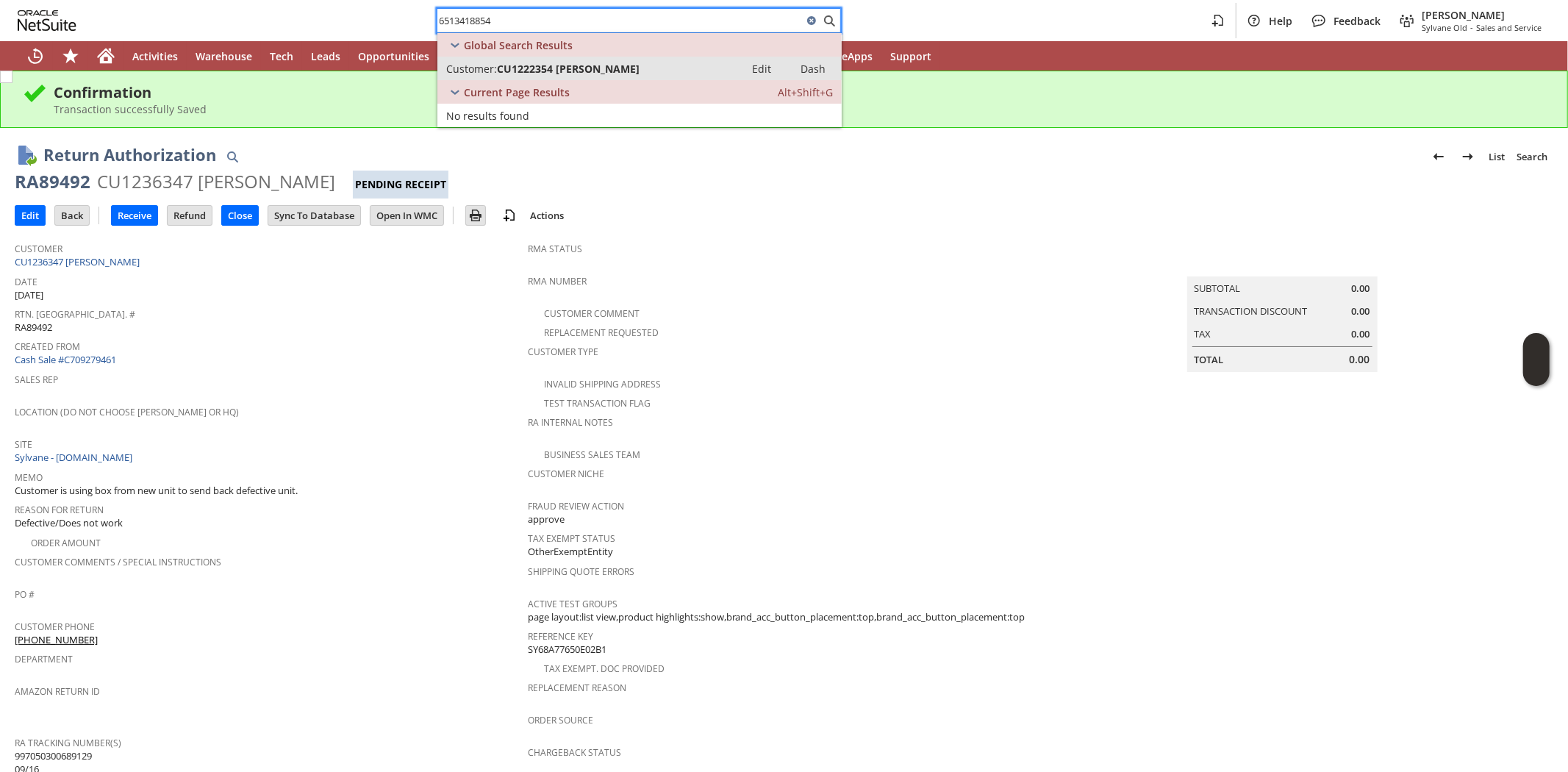
type input "6513418854"
click at [570, 68] on span "CU1222354 [PERSON_NAME]" at bounding box center [569, 68] width 143 height 14
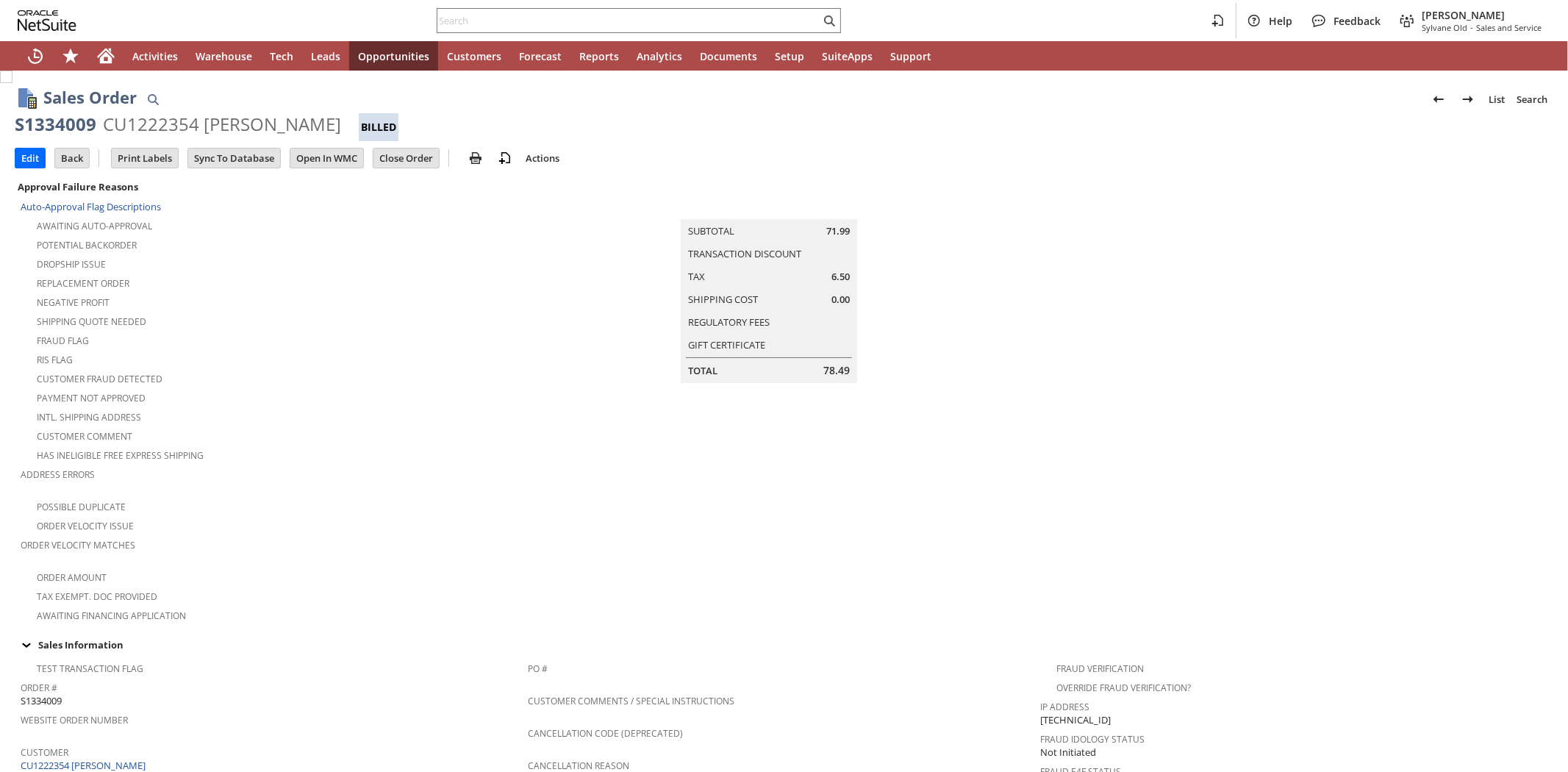
scroll to position [713, 0]
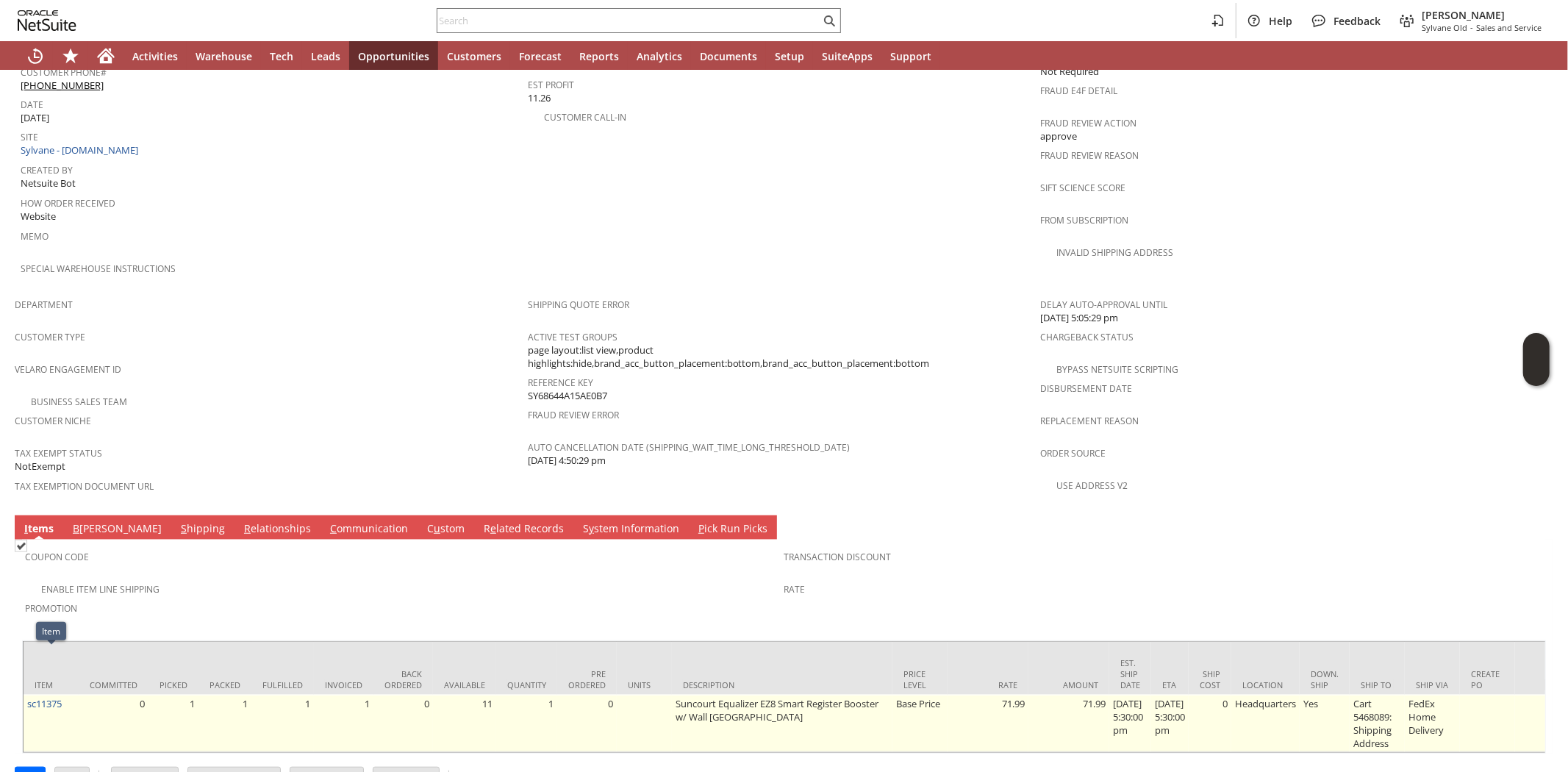
click at [48, 694] on td "sc11375" at bounding box center [51, 723] width 55 height 57
click at [48, 697] on link "sc11375" at bounding box center [44, 703] width 34 height 13
